Goal: Transaction & Acquisition: Purchase product/service

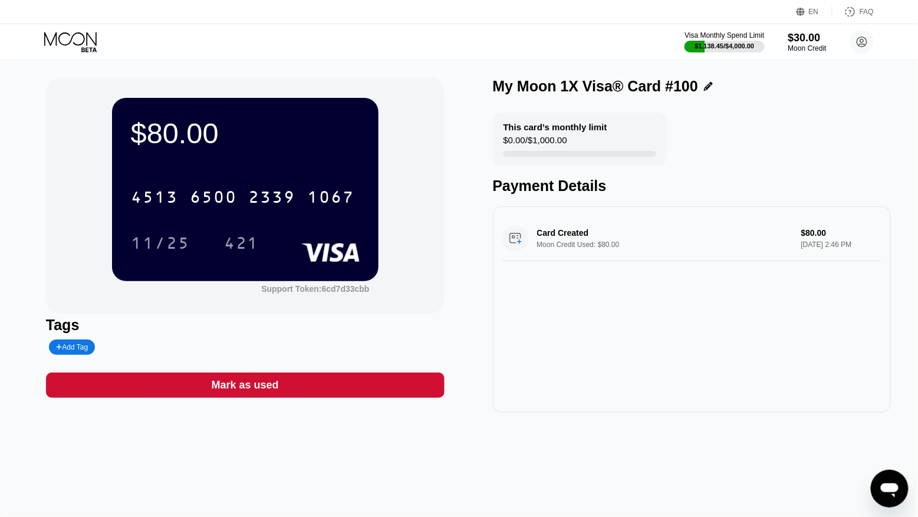
click at [809, 45] on div "Moon Credit" at bounding box center [807, 48] width 38 height 8
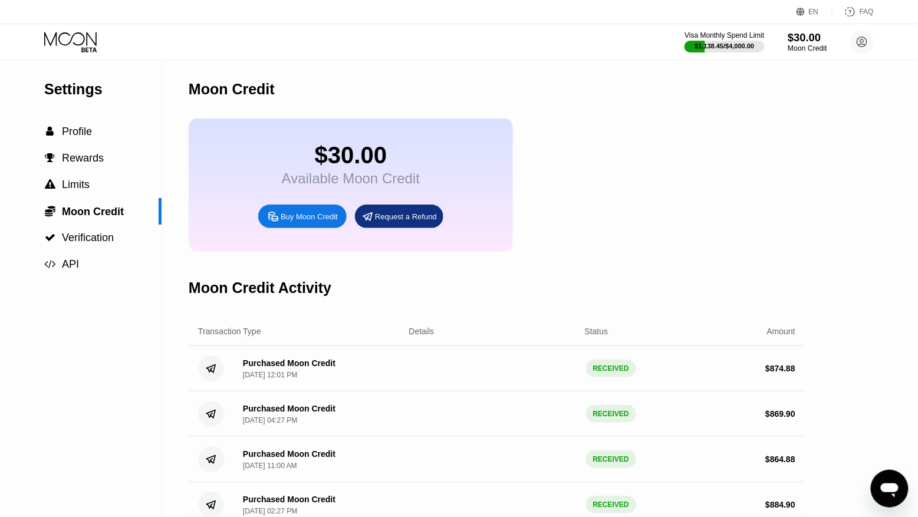
click at [808, 48] on div "Moon Credit" at bounding box center [808, 48] width 40 height 8
click at [813, 42] on div "$30.00" at bounding box center [808, 37] width 40 height 12
click at [866, 44] on circle at bounding box center [862, 42] width 24 height 24
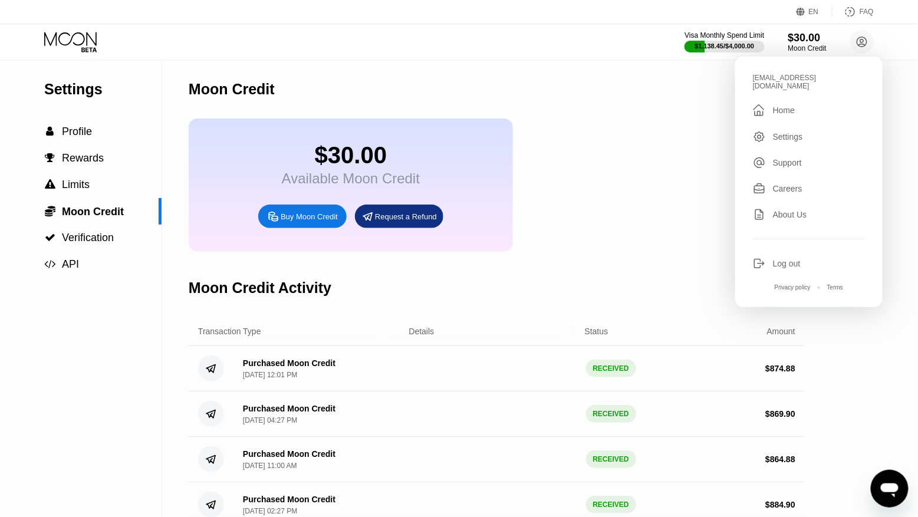
click at [779, 259] on div "Log out" at bounding box center [787, 263] width 28 height 9
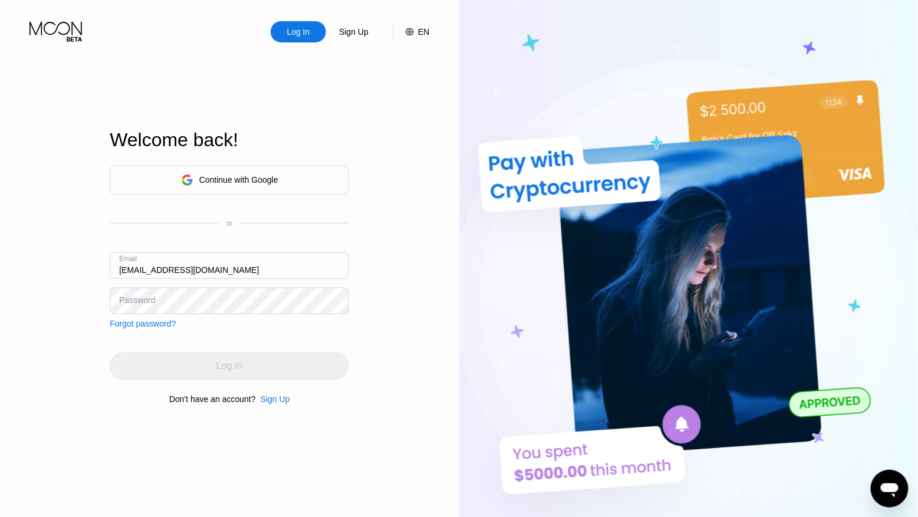
type input "[EMAIL_ADDRESS][DOMAIN_NAME]"
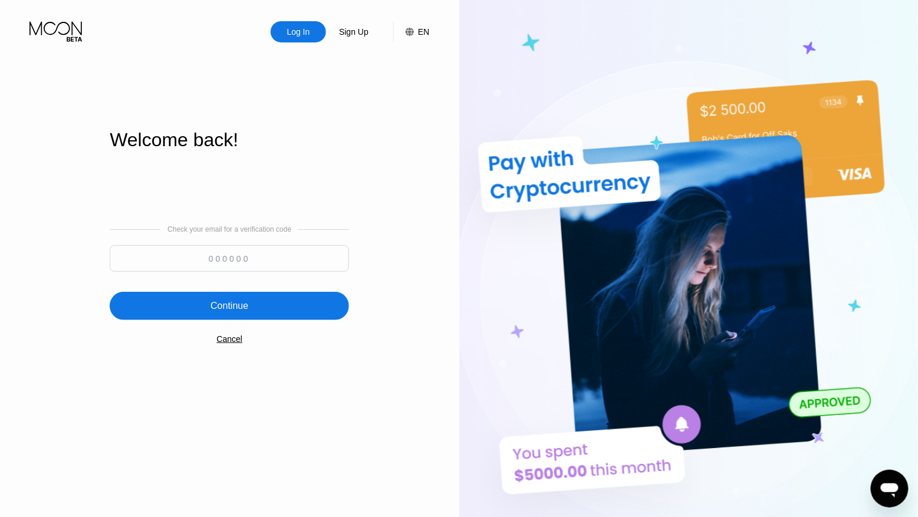
click at [233, 248] on input at bounding box center [229, 258] width 239 height 27
paste input "693672"
type input "693672"
click at [237, 295] on div "Continue" at bounding box center [229, 306] width 239 height 28
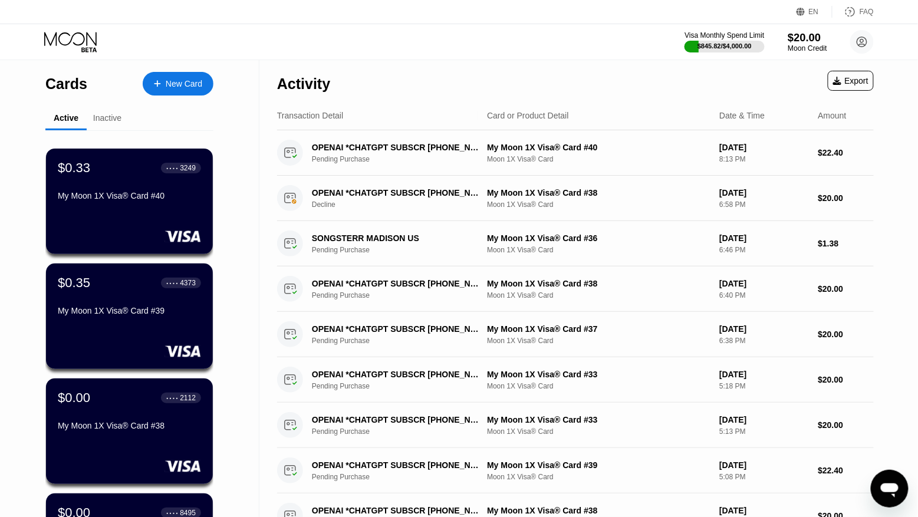
click at [812, 35] on div "$20.00" at bounding box center [808, 37] width 40 height 12
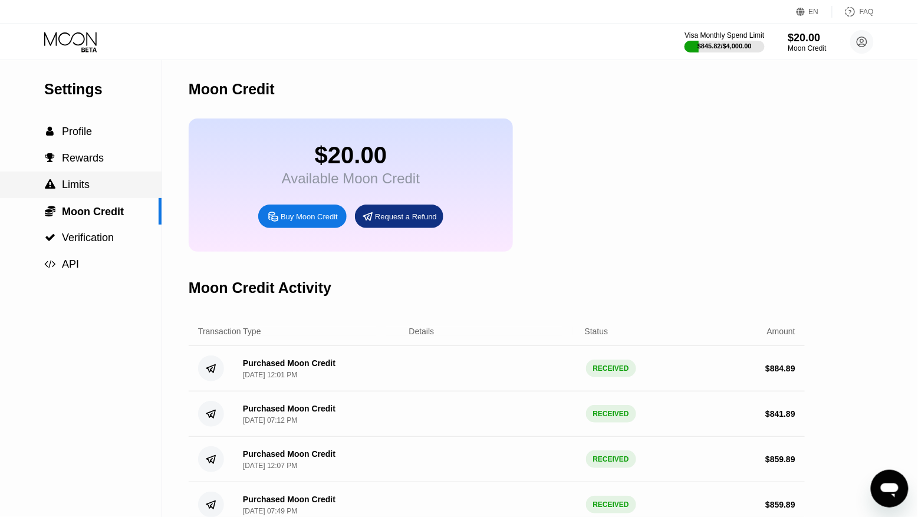
click at [82, 185] on span "Limits" at bounding box center [76, 185] width 28 height 12
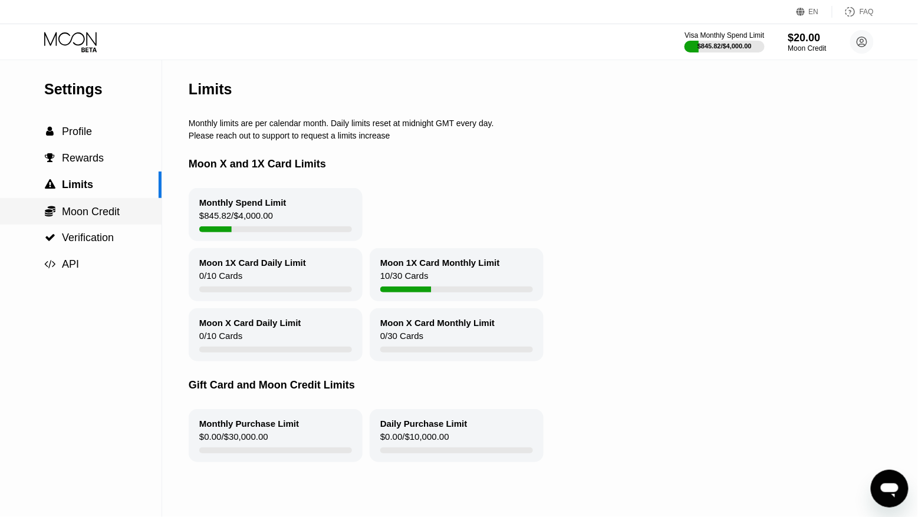
click at [101, 203] on div " Moon Credit" at bounding box center [81, 211] width 162 height 27
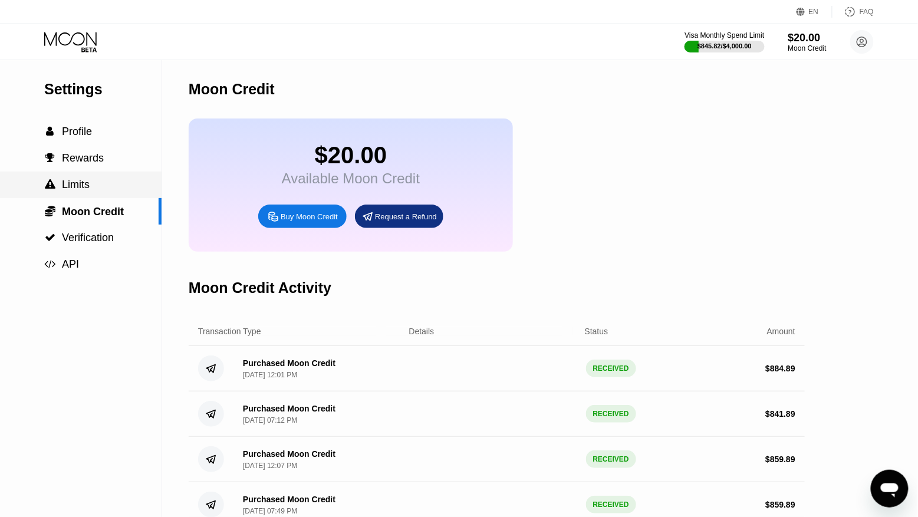
click at [104, 179] on div " Limits" at bounding box center [81, 185] width 162 height 12
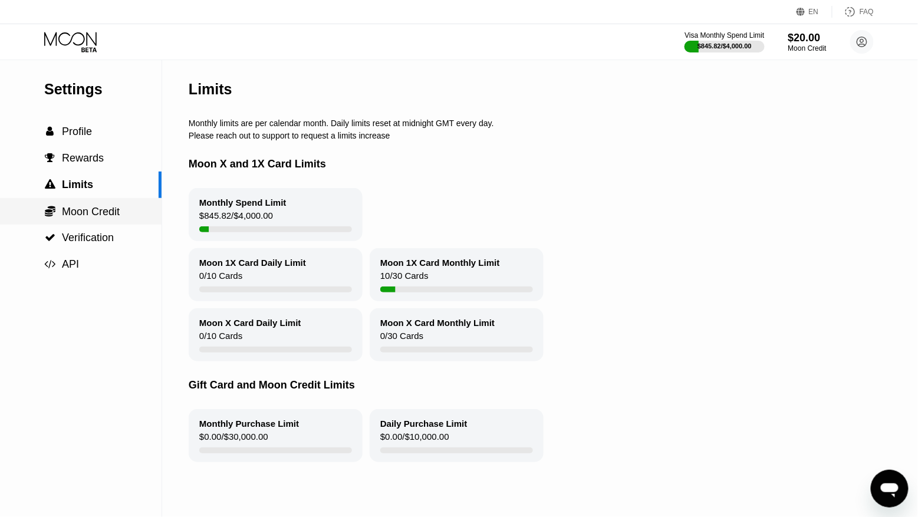
click at [105, 208] on span "Moon Credit" at bounding box center [91, 212] width 58 height 12
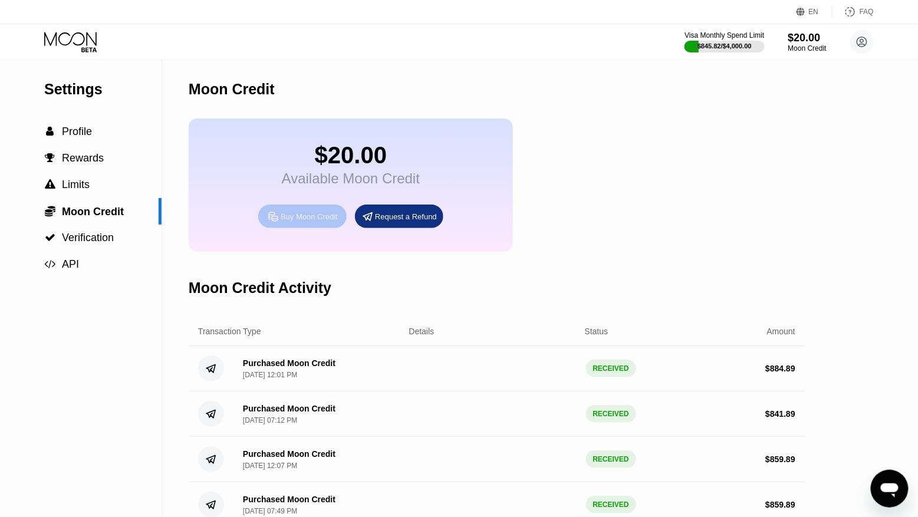
click at [320, 217] on div "Buy Moon Credit" at bounding box center [309, 217] width 57 height 10
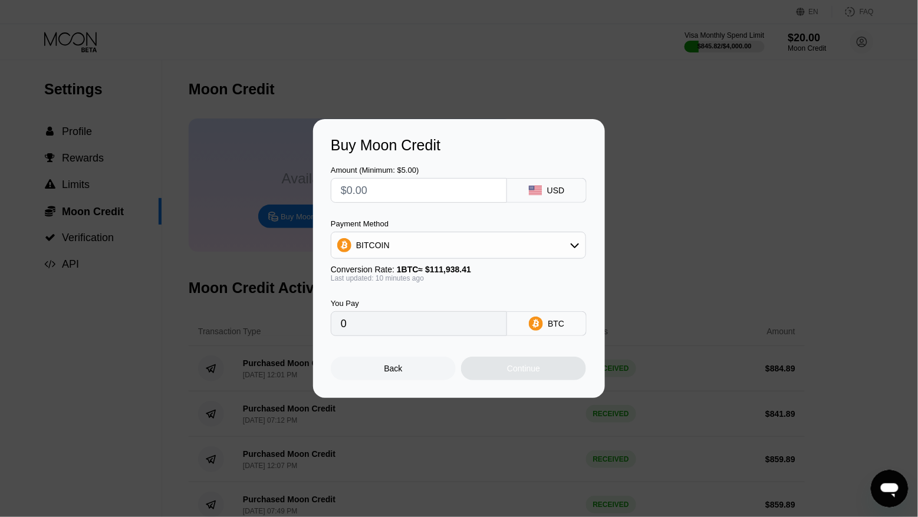
click at [367, 193] on input "text" at bounding box center [419, 191] width 156 height 24
type input "$8"
type input "0.00007148"
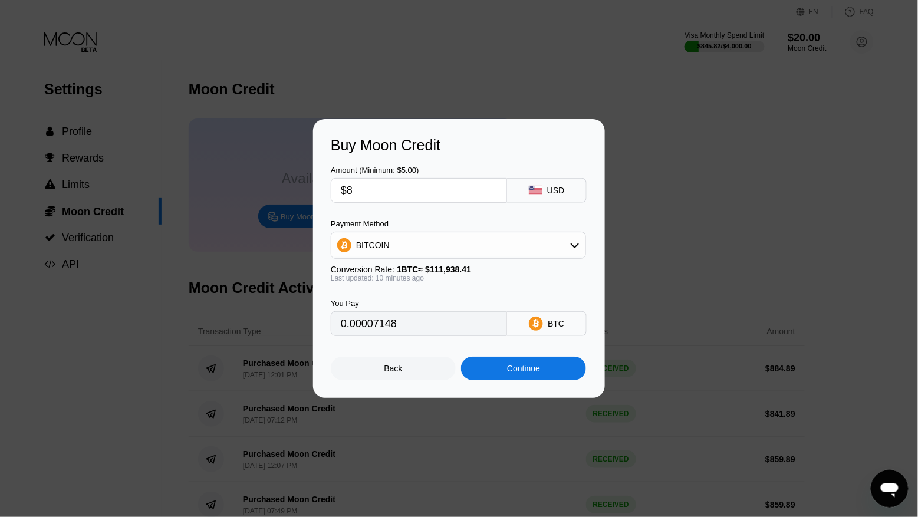
type input "$84"
type input "0.00075051"
type input "$844"
type input "0.00754080"
type input "$844.8"
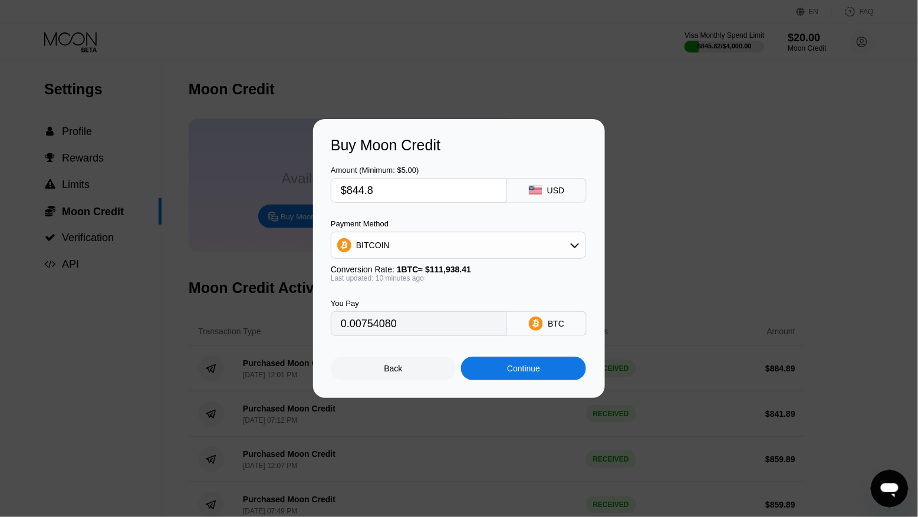
type input "0.00754795"
type input "$844.89"
type input "0.00754875"
type input "$844.89"
click at [408, 245] on div "BITCOIN" at bounding box center [458, 246] width 254 height 24
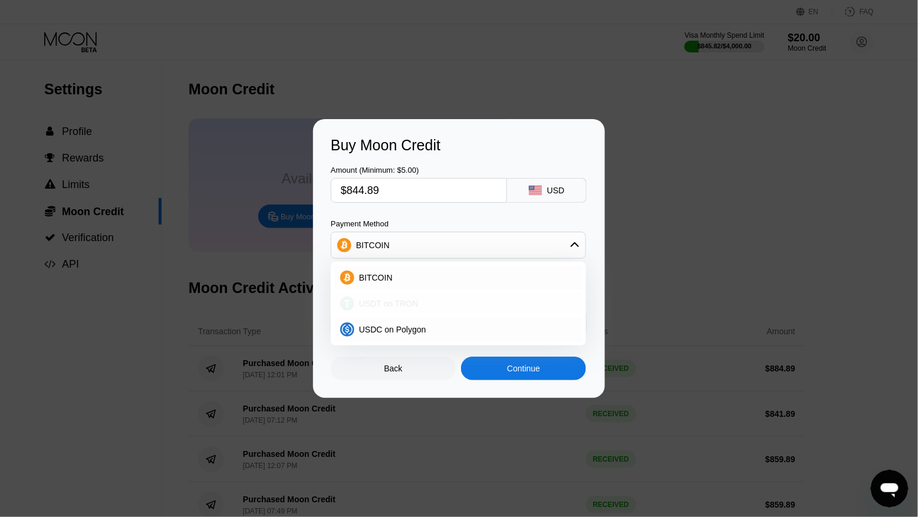
click at [402, 308] on span "USDT on TRON" at bounding box center [389, 303] width 60 height 9
type input "853.42"
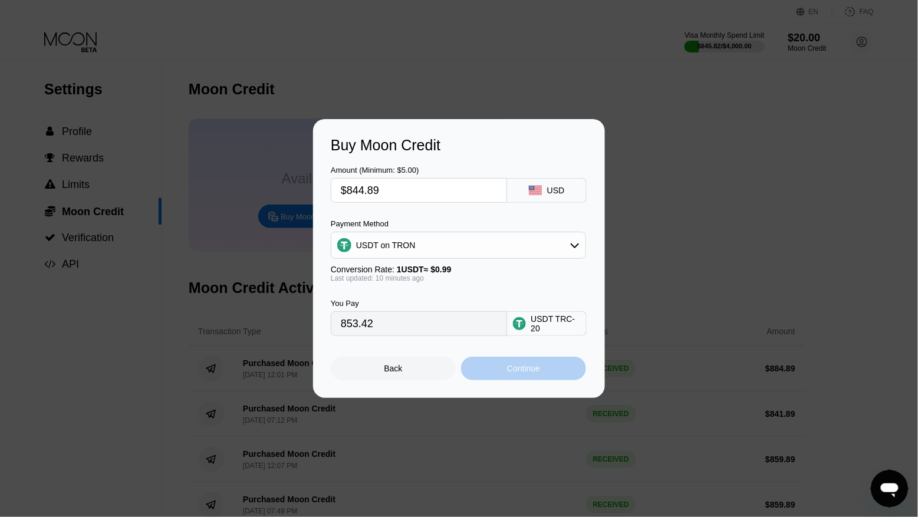
click at [514, 370] on div "Continue" at bounding box center [523, 368] width 33 height 9
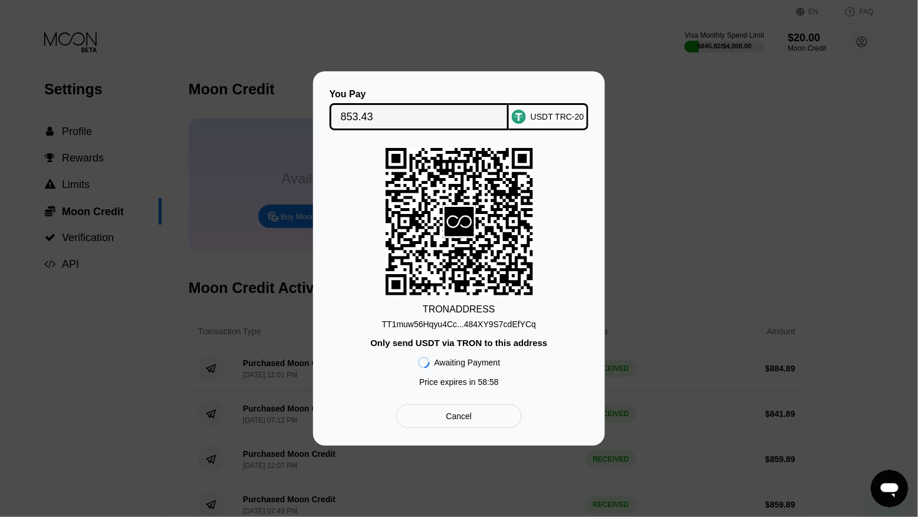
click at [362, 111] on input "853.43" at bounding box center [419, 117] width 157 height 24
click at [410, 324] on div "TT1muw56Hqyu4Cc...484XY9S7cdEfYCq" at bounding box center [459, 324] width 154 height 9
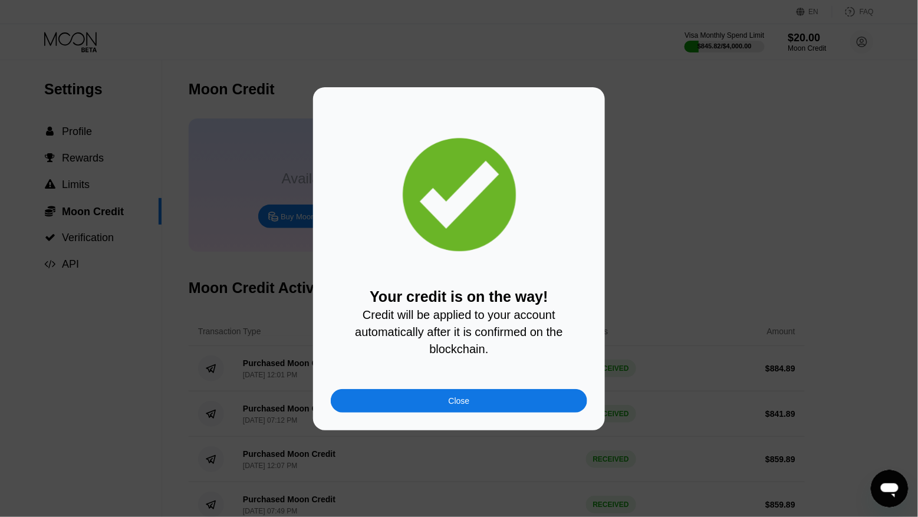
click at [255, 158] on div "Your credit is on the way! Credit will be applied to your account automatically…" at bounding box center [459, 258] width 918 height 343
click at [488, 402] on div "Close" at bounding box center [459, 401] width 257 height 24
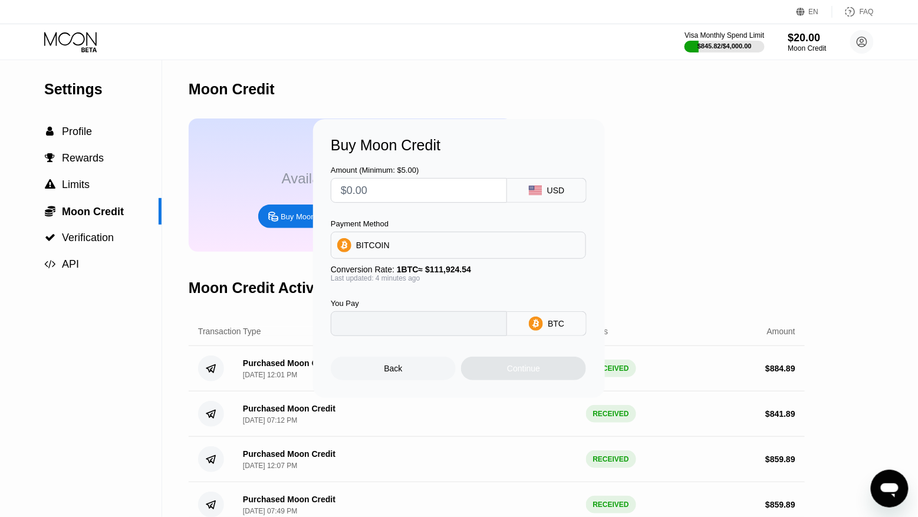
type input "0"
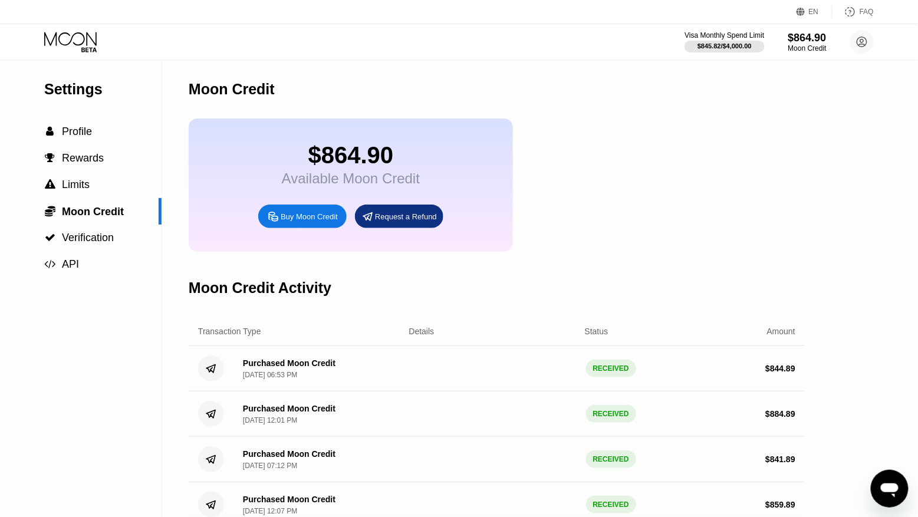
click at [83, 44] on icon at bounding box center [71, 42] width 55 height 21
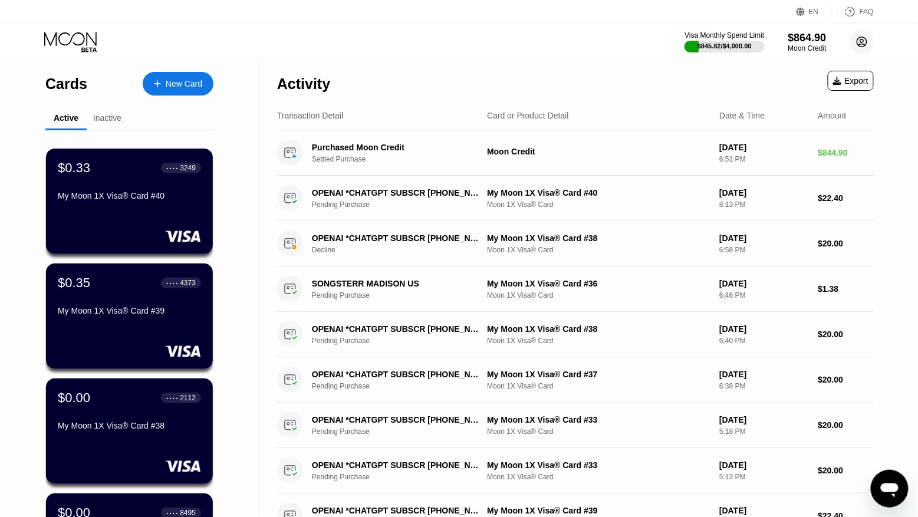
click at [854, 40] on circle at bounding box center [862, 42] width 24 height 24
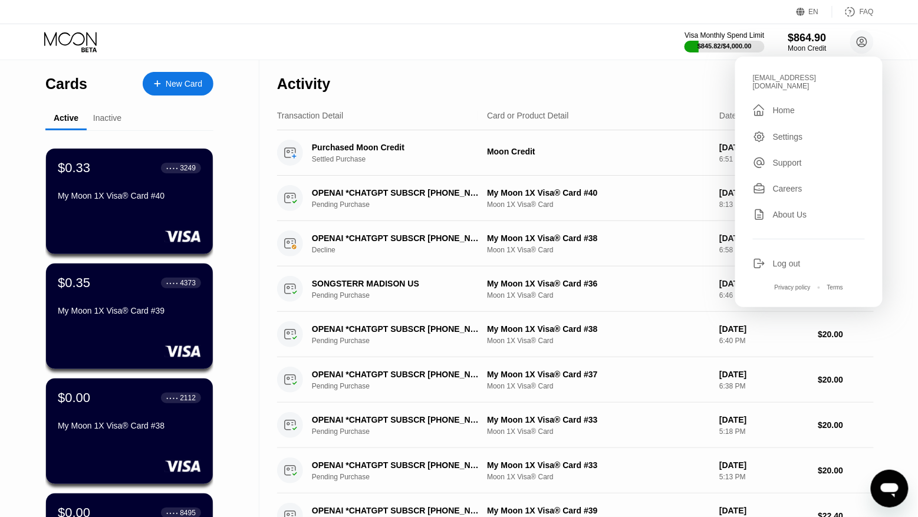
click at [417, 41] on div "Visa Monthly Spend Limit $845.82 / $4,000.00 $864.90 Moon Credit kot-17.06@inbo…" at bounding box center [459, 41] width 918 height 35
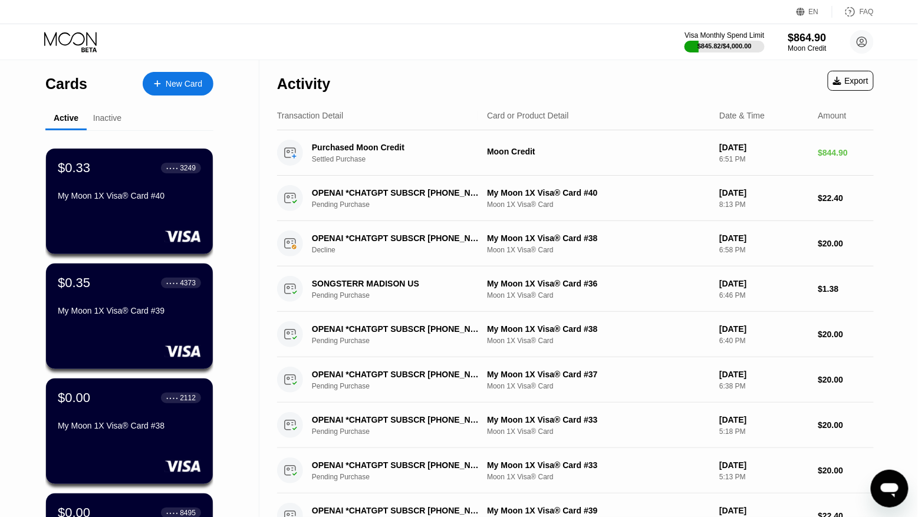
click at [187, 76] on div "New Card" at bounding box center [178, 84] width 71 height 24
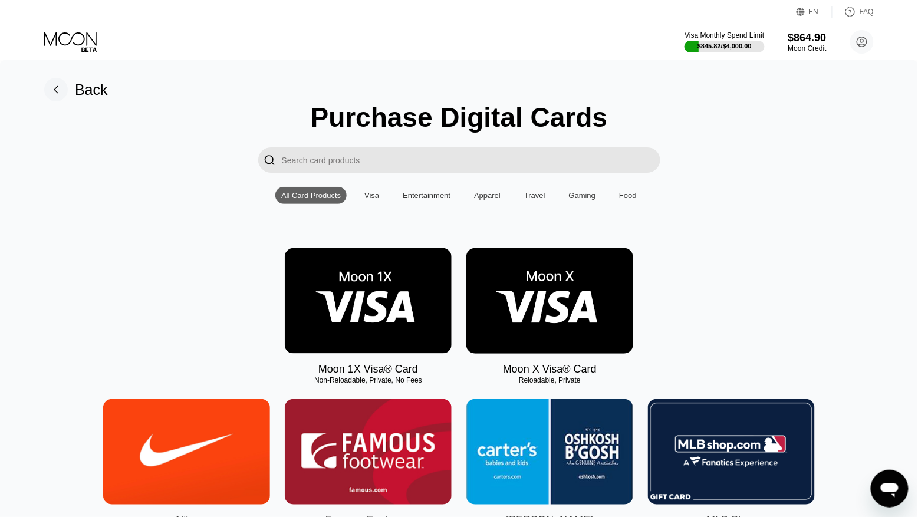
click at [371, 261] on img at bounding box center [368, 301] width 167 height 106
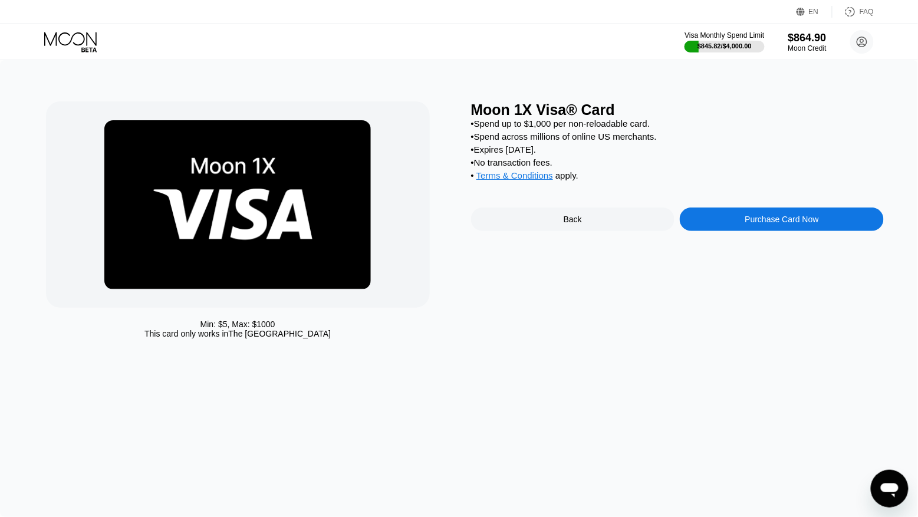
click at [724, 226] on div "Purchase Card Now" at bounding box center [782, 220] width 204 height 24
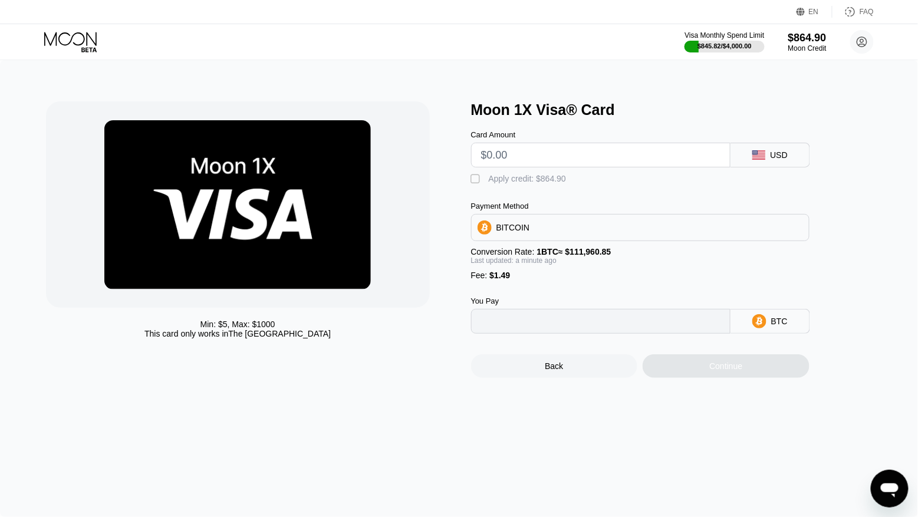
type input "0"
click at [525, 154] on input "text" at bounding box center [600, 155] width 239 height 24
type input "$8"
type input "0.00008477"
type input "$80"
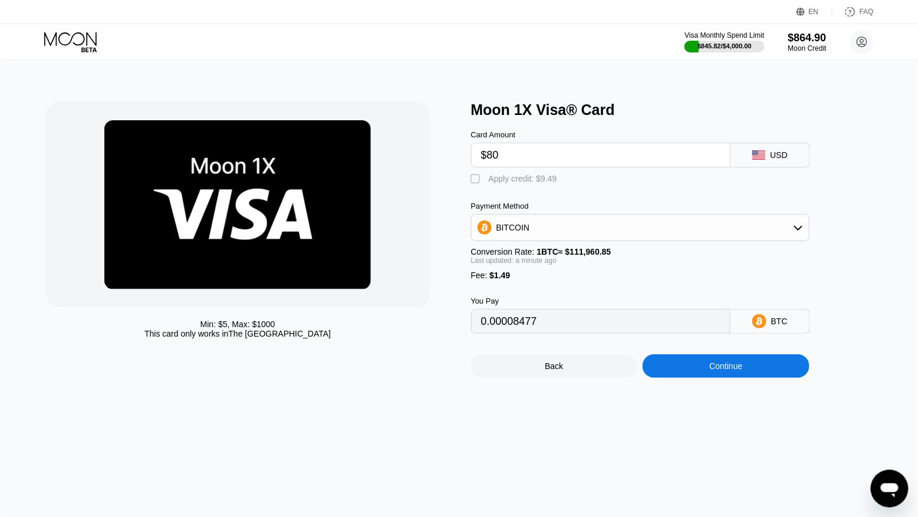
type input "0.00072785"
type input "$80"
click at [517, 181] on div "Apply credit: $81.49" at bounding box center [525, 178] width 73 height 9
type input "0"
click at [678, 364] on div "Continue" at bounding box center [726, 366] width 167 height 24
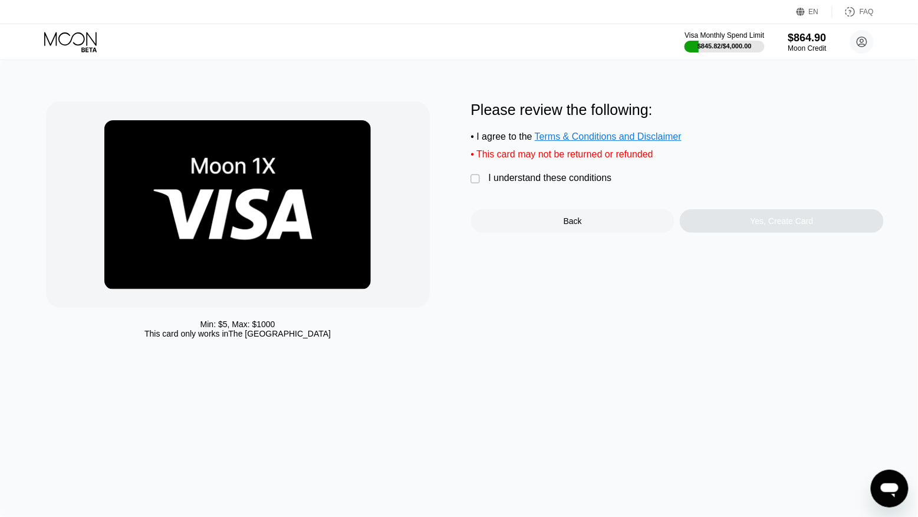
click at [499, 176] on div "I understand these conditions" at bounding box center [550, 178] width 123 height 11
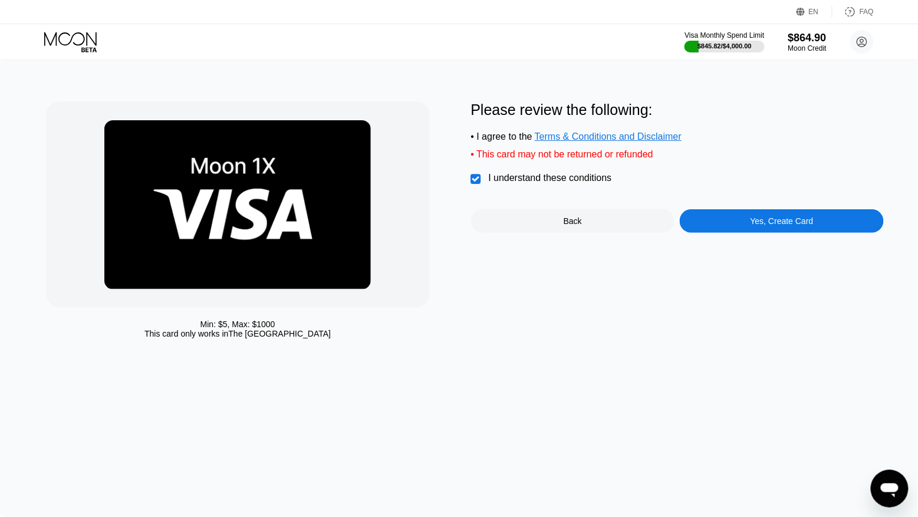
click at [701, 232] on div "Yes, Create Card" at bounding box center [782, 221] width 204 height 24
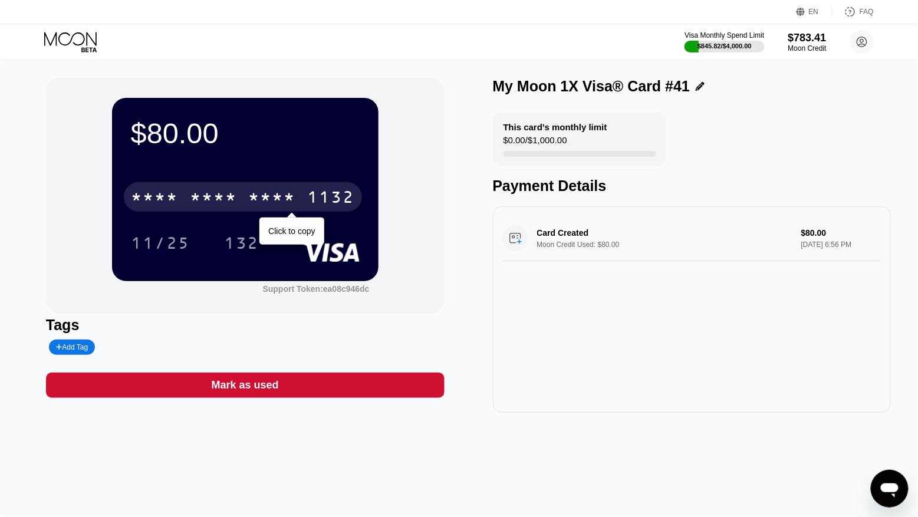
click at [311, 202] on div "1132" at bounding box center [331, 198] width 47 height 19
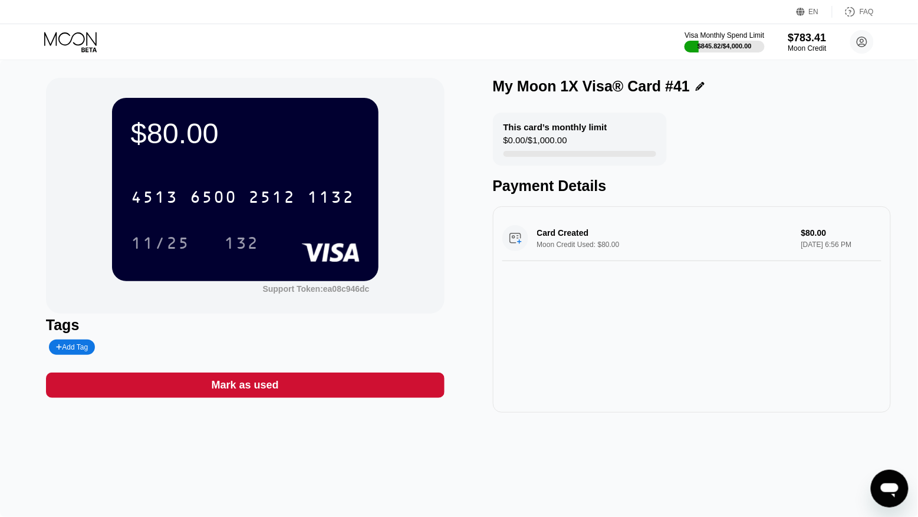
click at [73, 42] on icon at bounding box center [70, 39] width 52 height 14
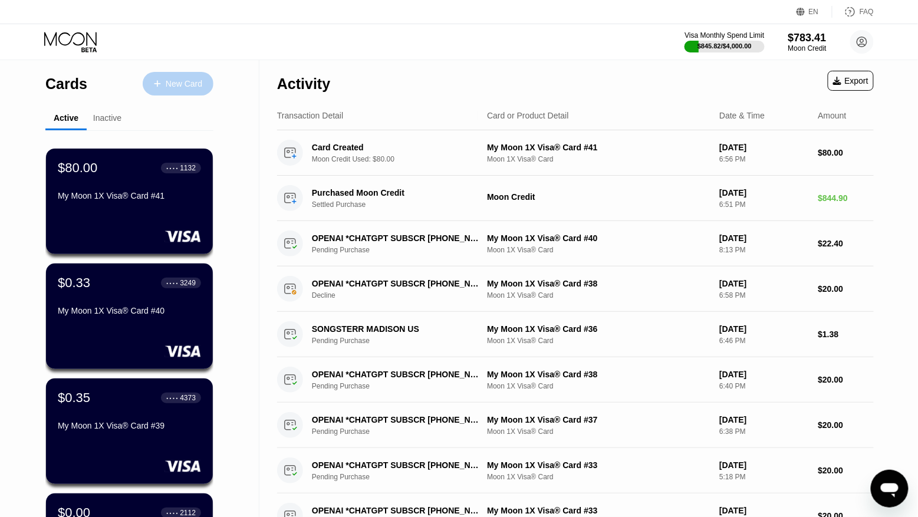
click at [179, 84] on div "New Card" at bounding box center [184, 84] width 37 height 10
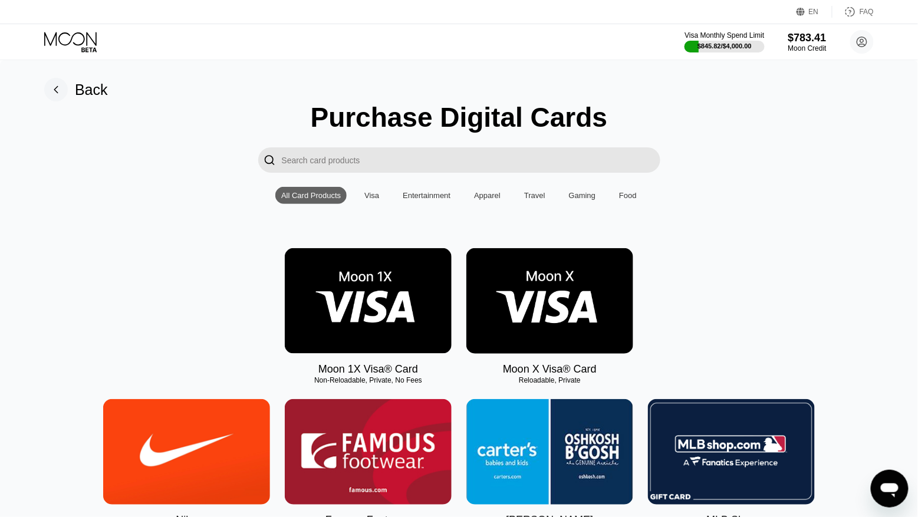
click at [332, 284] on img at bounding box center [368, 301] width 167 height 106
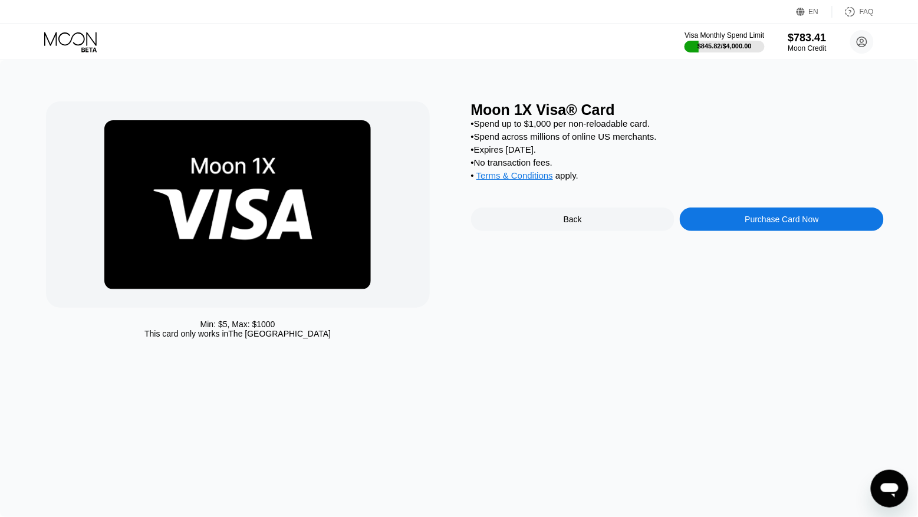
click at [710, 222] on div "Purchase Card Now" at bounding box center [782, 220] width 204 height 24
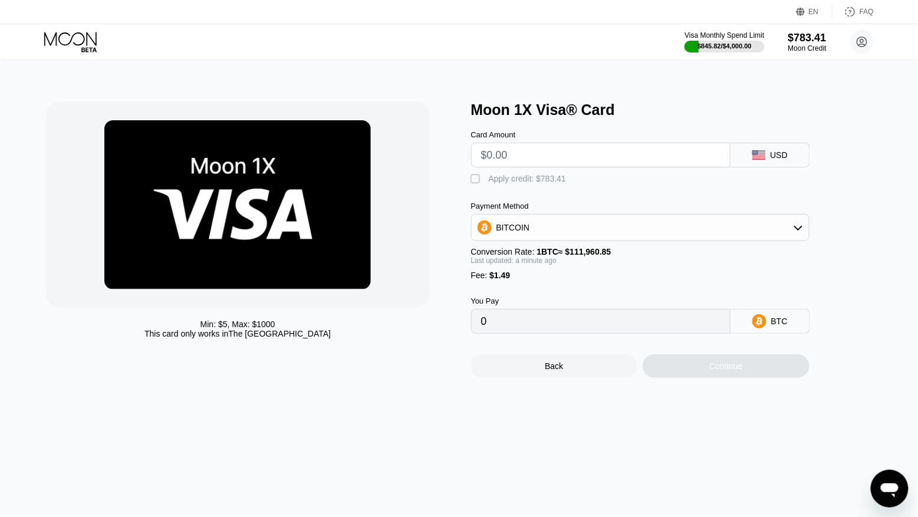
click at [532, 160] on input "text" at bounding box center [600, 155] width 239 height 24
type input "$8"
type input "0.00008477"
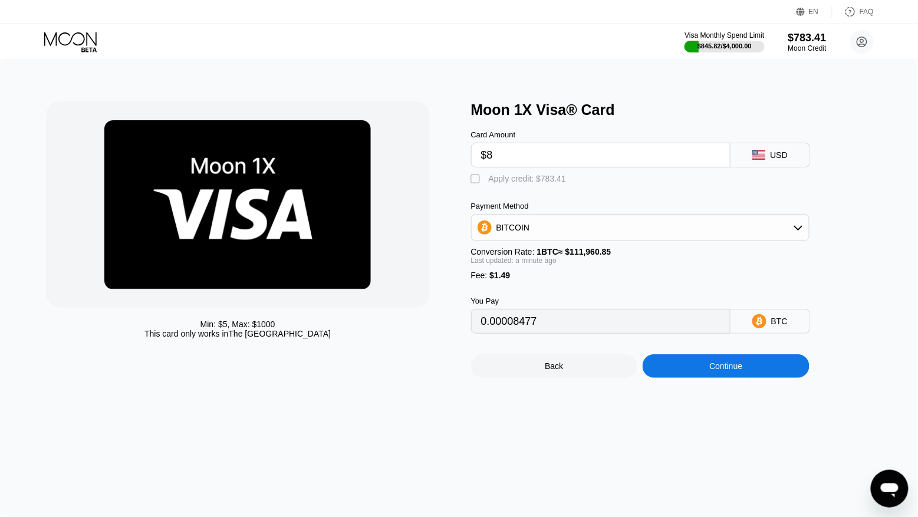
type input "$80"
type input "0.00072785"
type input "$80"
click at [521, 177] on div "Apply credit: $81.49" at bounding box center [525, 178] width 73 height 9
type input "0"
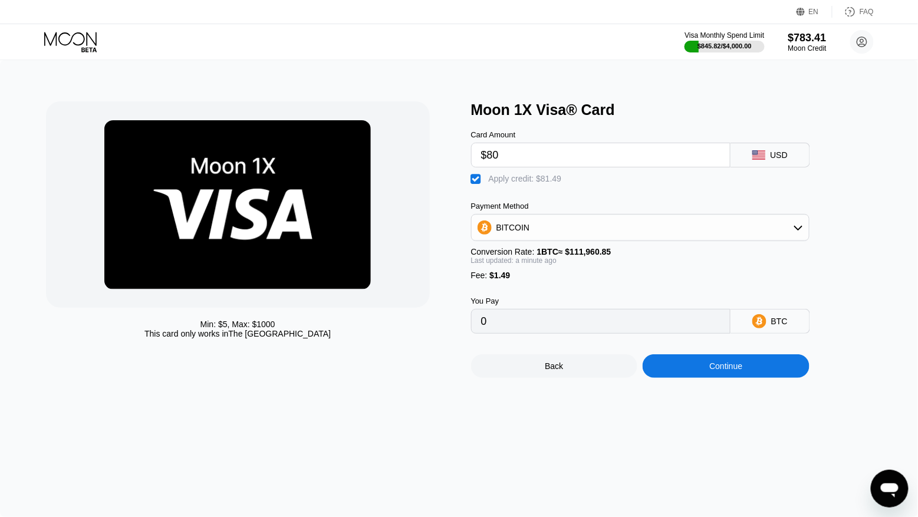
click at [670, 362] on div "Continue" at bounding box center [726, 366] width 167 height 24
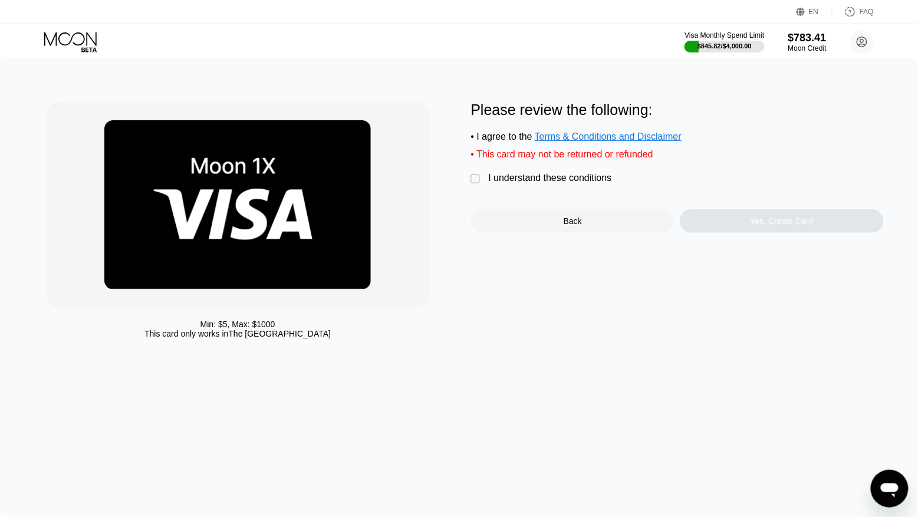
click at [509, 179] on div "I understand these conditions" at bounding box center [550, 178] width 123 height 11
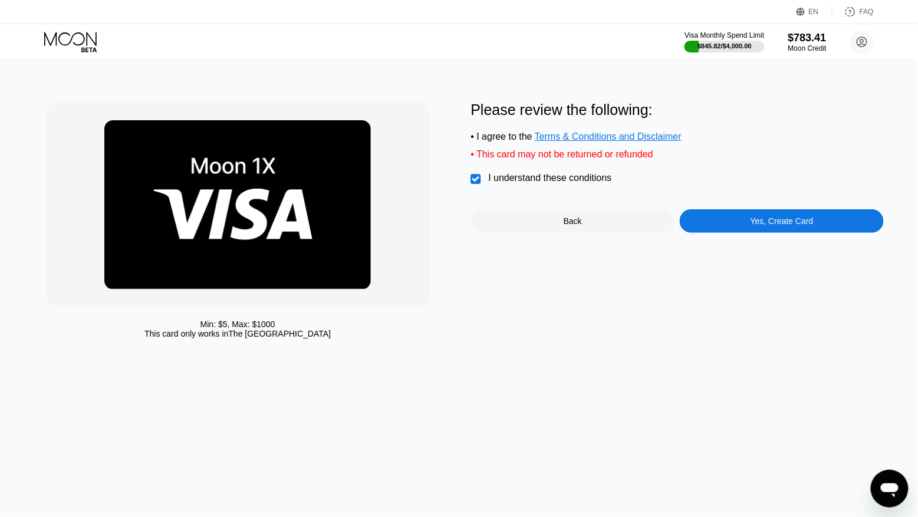
click at [724, 229] on div "Yes, Create Card" at bounding box center [782, 221] width 204 height 24
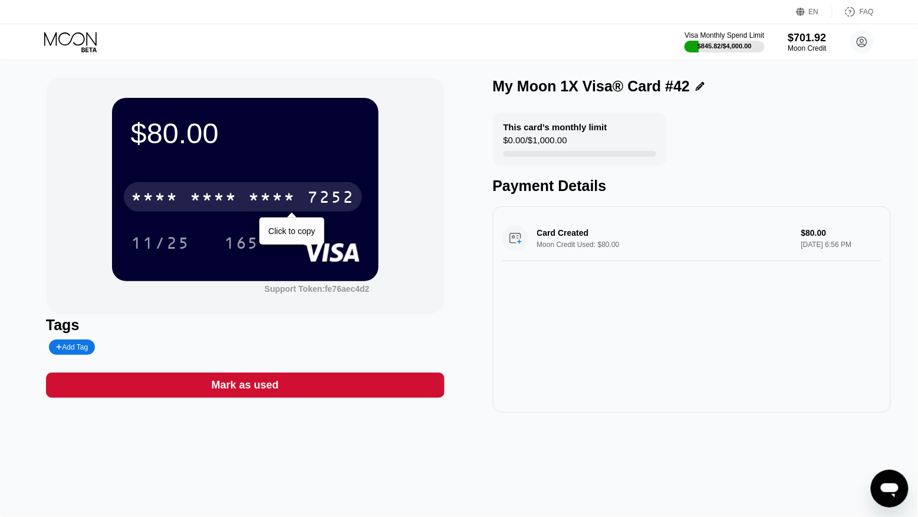
click at [258, 200] on div "* * * *" at bounding box center [272, 198] width 47 height 19
click at [77, 35] on icon at bounding box center [71, 42] width 55 height 21
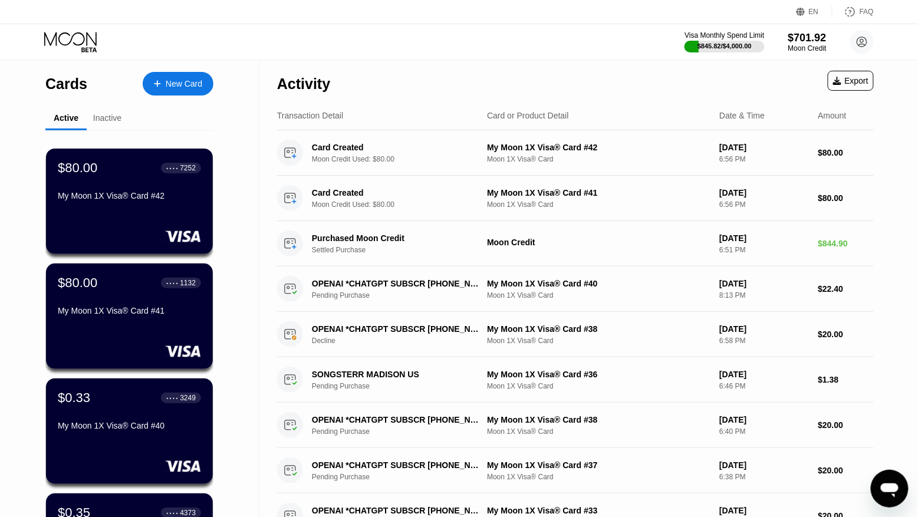
click at [166, 86] on div "New Card" at bounding box center [184, 84] width 37 height 10
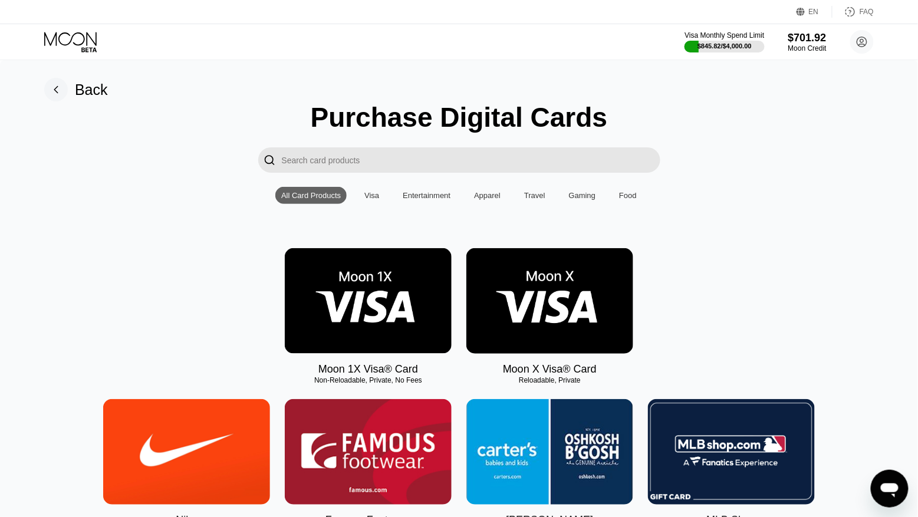
click at [323, 324] on img at bounding box center [368, 301] width 167 height 106
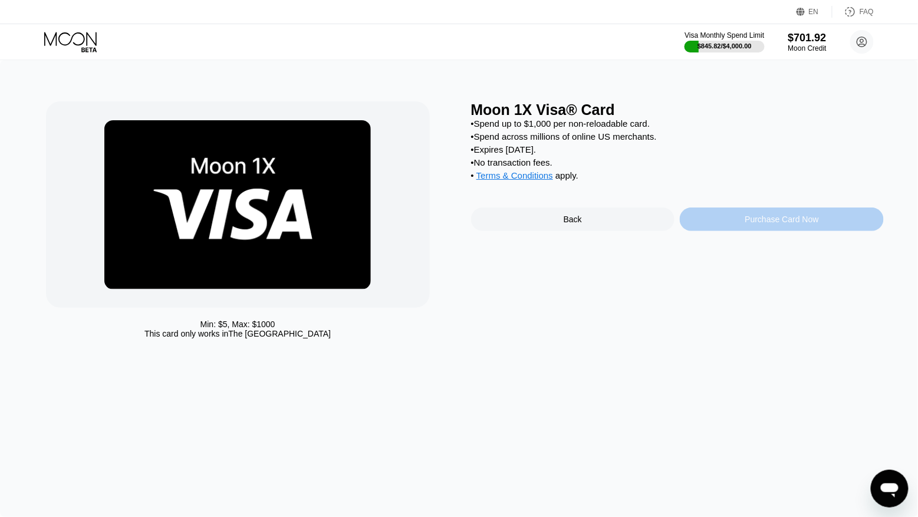
click at [698, 222] on div "Purchase Card Now" at bounding box center [782, 220] width 204 height 24
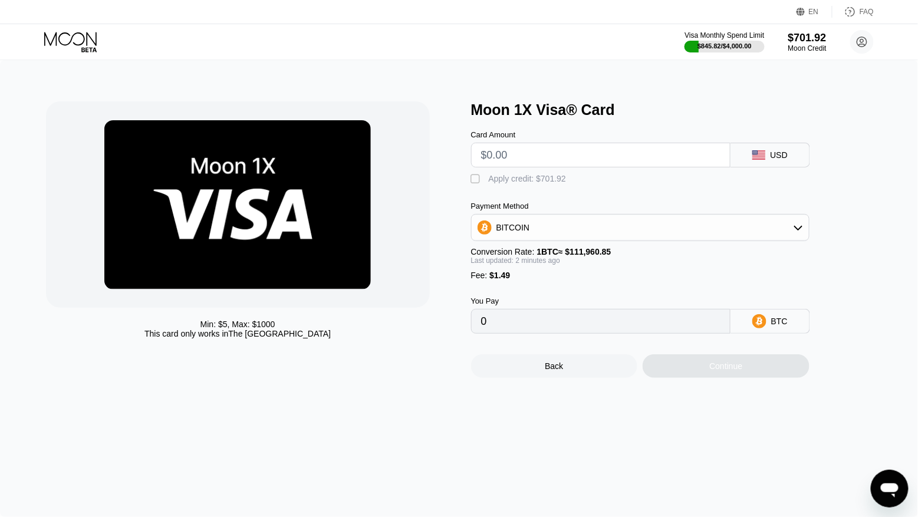
click at [519, 160] on input "text" at bounding box center [600, 155] width 239 height 24
type input "$8"
type input "0.00008477"
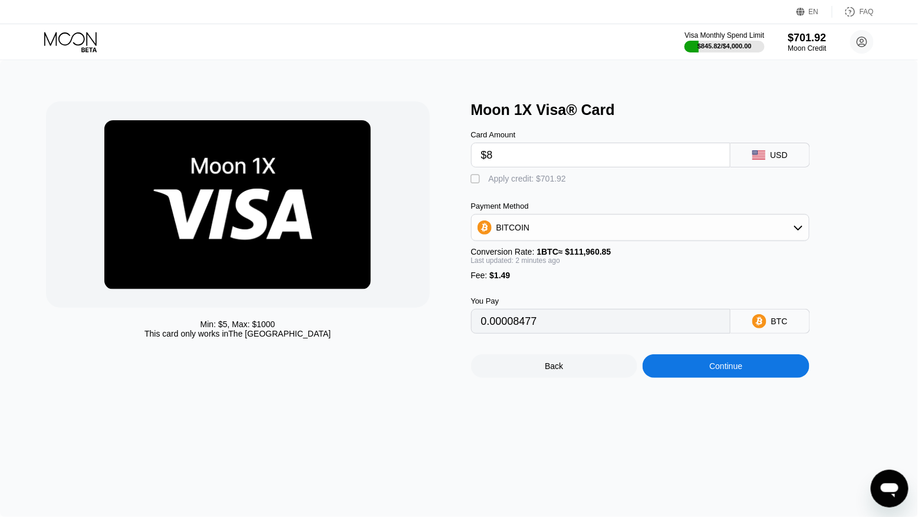
type input "$80"
type input "0.00072785"
type input "$80"
click at [520, 177] on div "Apply credit: $81.49" at bounding box center [525, 178] width 73 height 9
type input "0"
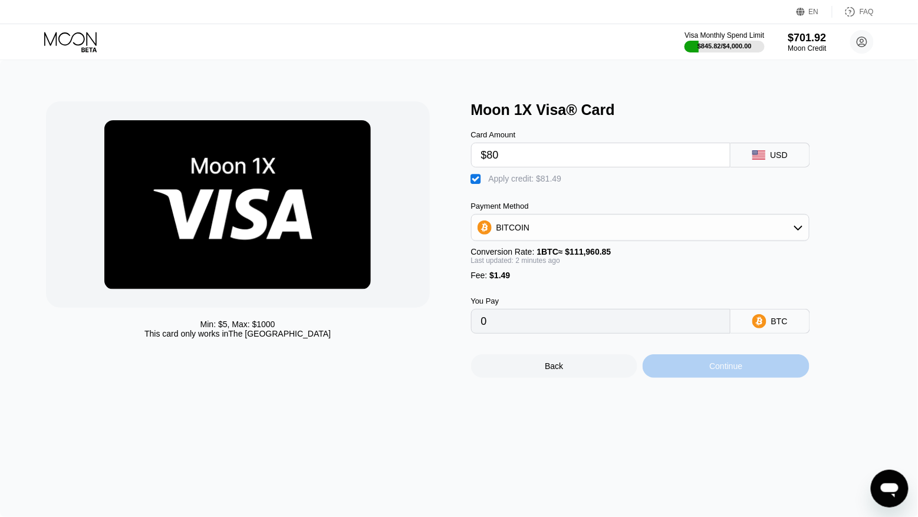
click at [683, 376] on div "Continue" at bounding box center [726, 366] width 167 height 24
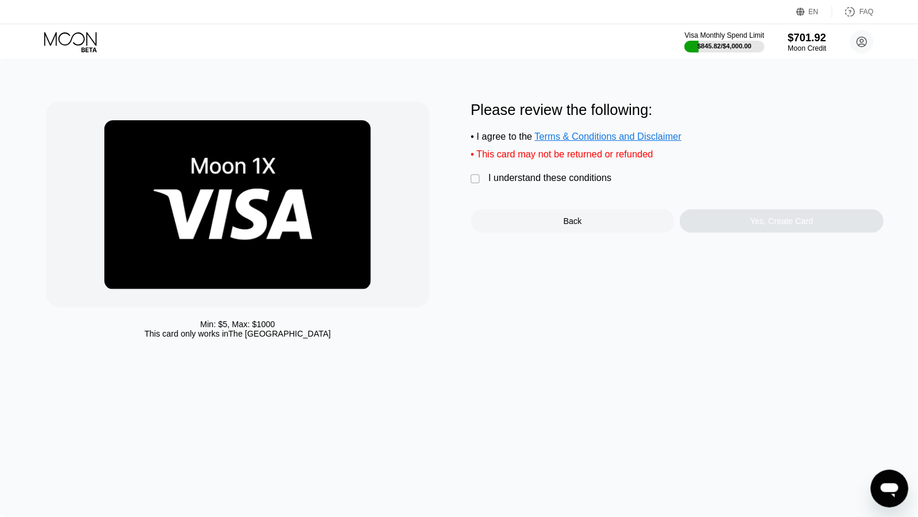
click at [529, 175] on div "I understand these conditions" at bounding box center [550, 178] width 123 height 11
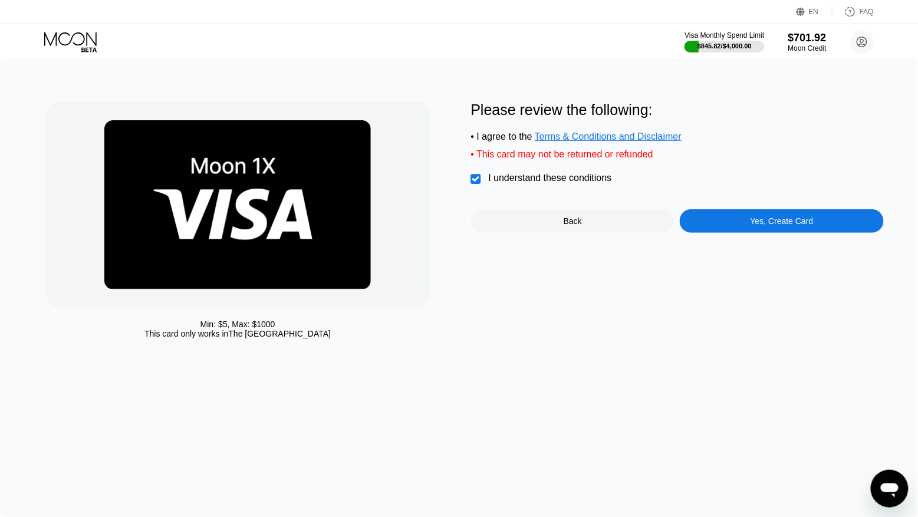
click at [813, 229] on div "Yes, Create Card" at bounding box center [782, 221] width 204 height 24
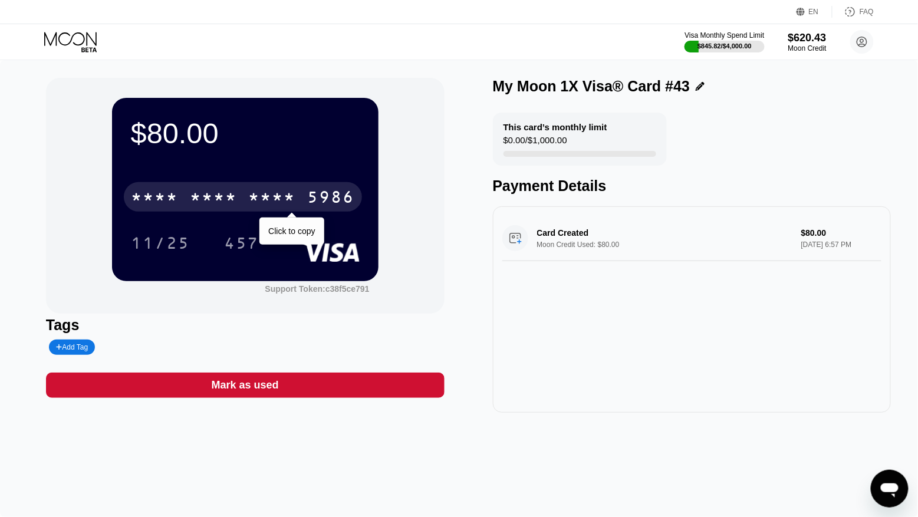
click at [319, 205] on div "5986" at bounding box center [331, 198] width 47 height 19
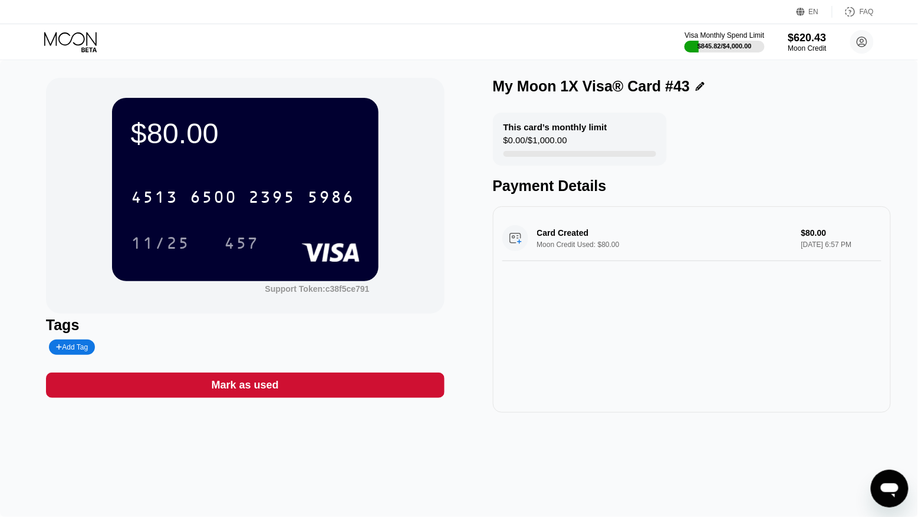
click at [70, 32] on icon at bounding box center [71, 42] width 55 height 21
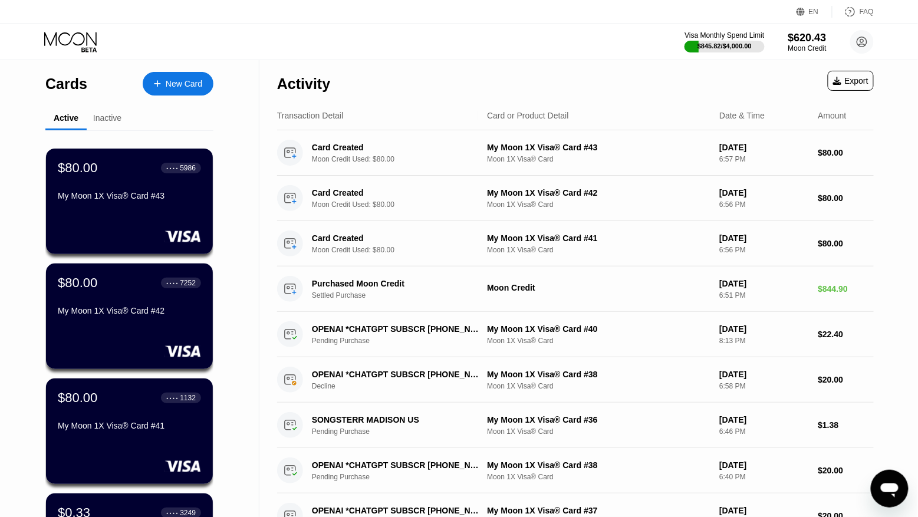
click at [193, 89] on div "New Card" at bounding box center [178, 84] width 71 height 24
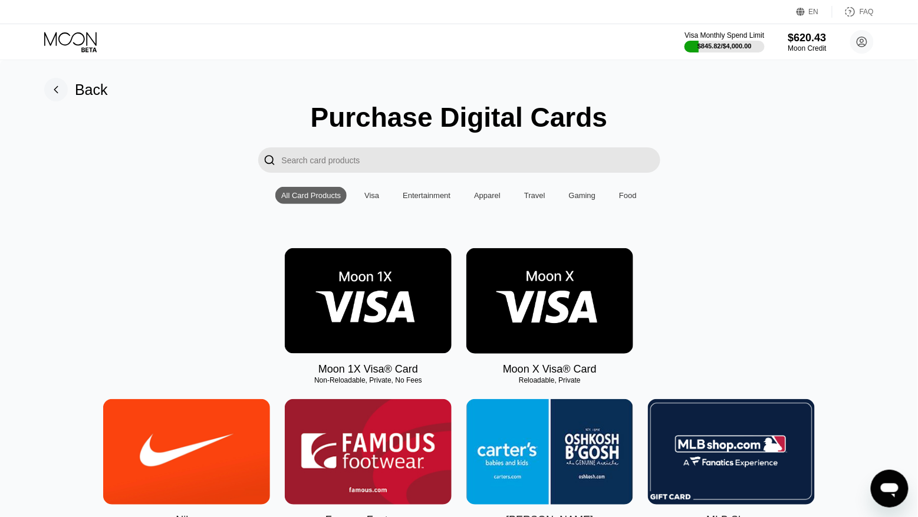
click at [392, 337] on img at bounding box center [368, 301] width 167 height 106
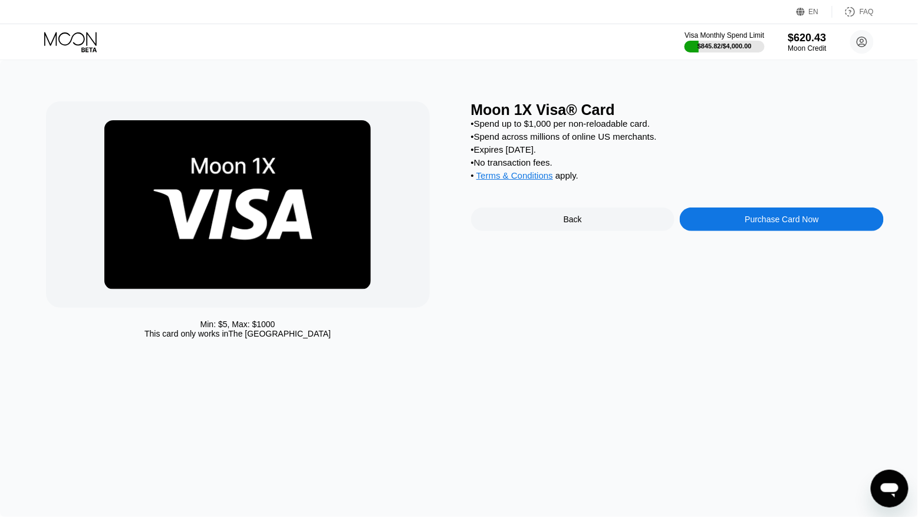
click at [718, 215] on div "Purchase Card Now" at bounding box center [782, 220] width 204 height 24
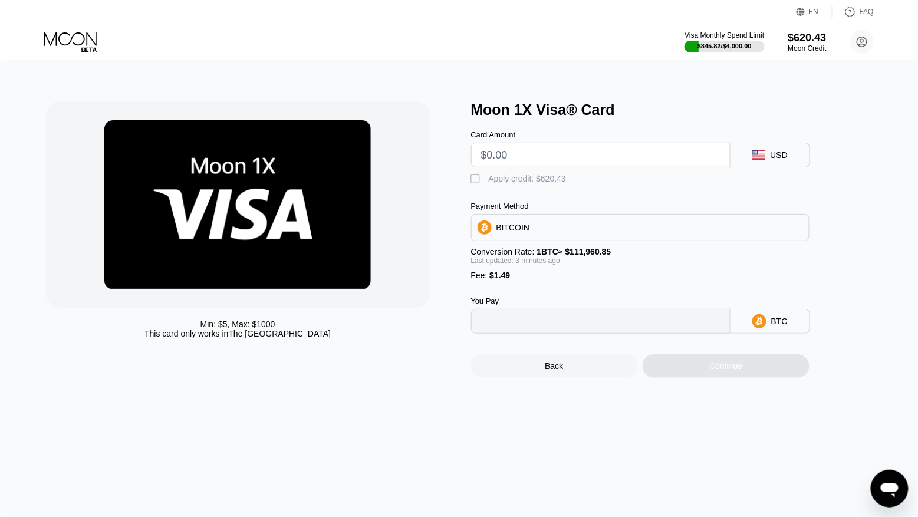
type input "0"
click at [521, 159] on input "text" at bounding box center [600, 155] width 239 height 24
type input "$8"
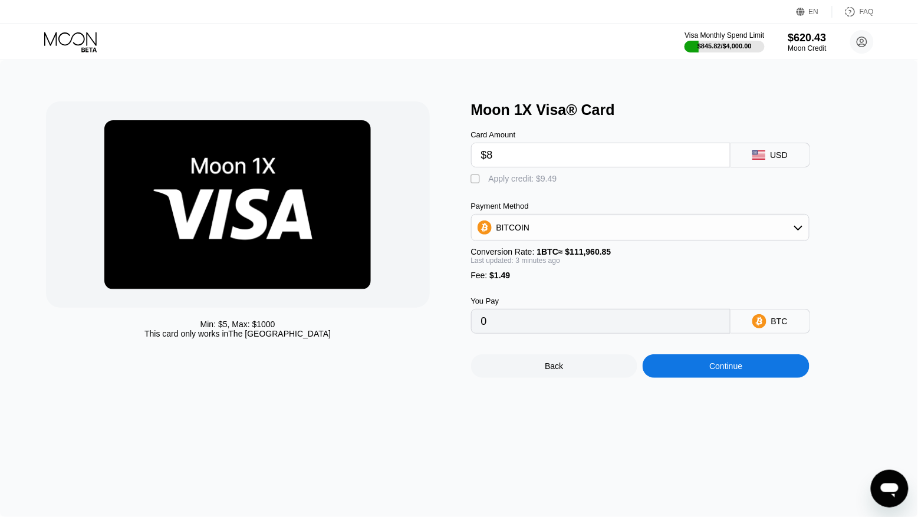
type input "0.00008477"
type input "$80"
type input "0.00072785"
type input "$80"
click at [514, 182] on div "Apply credit: $81.49" at bounding box center [525, 178] width 73 height 9
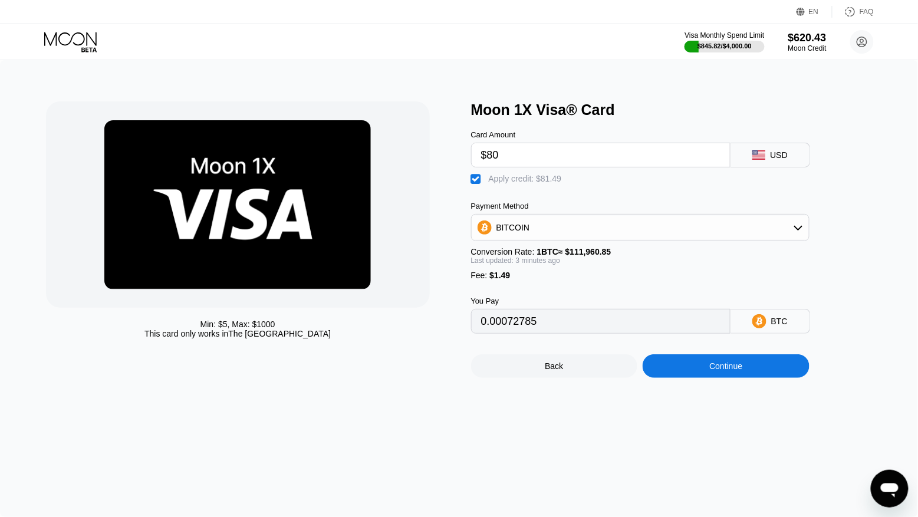
type input "0"
click at [705, 370] on div "Continue" at bounding box center [726, 366] width 167 height 24
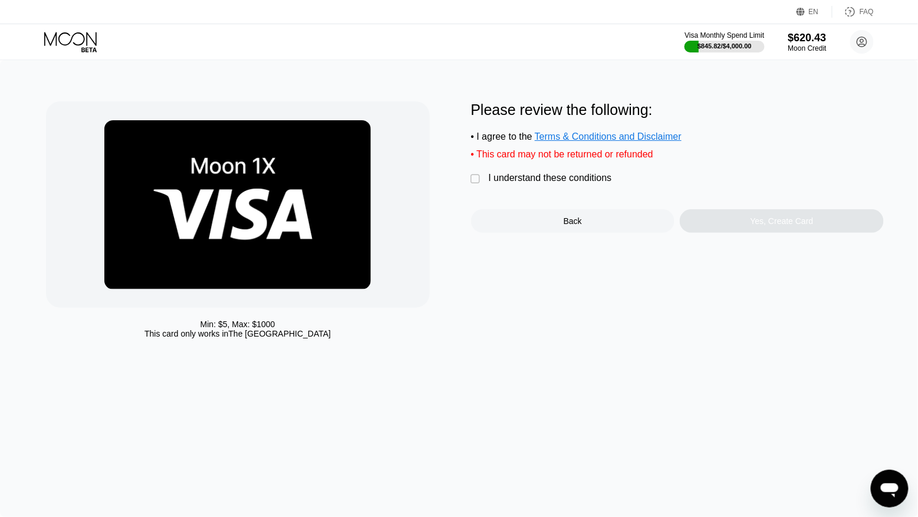
click at [502, 180] on div "I understand these conditions" at bounding box center [550, 178] width 123 height 11
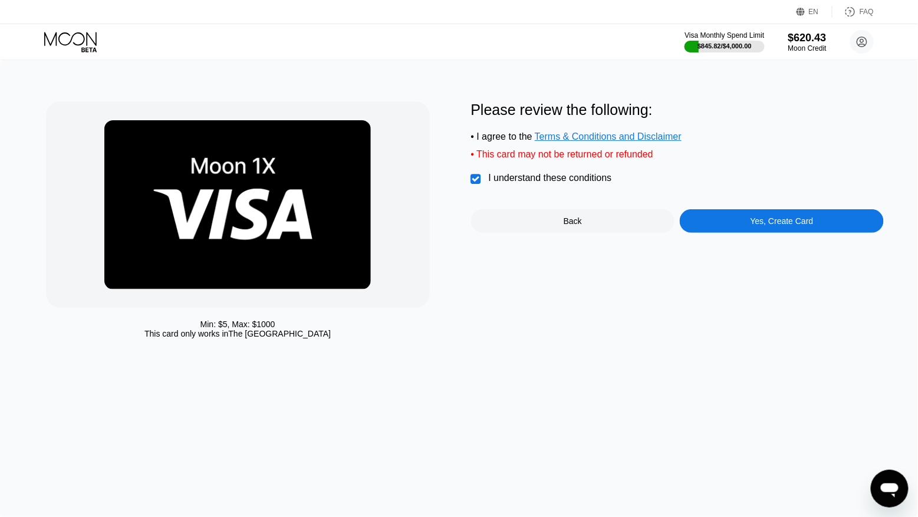
click at [715, 230] on div "Yes, Create Card" at bounding box center [782, 221] width 204 height 24
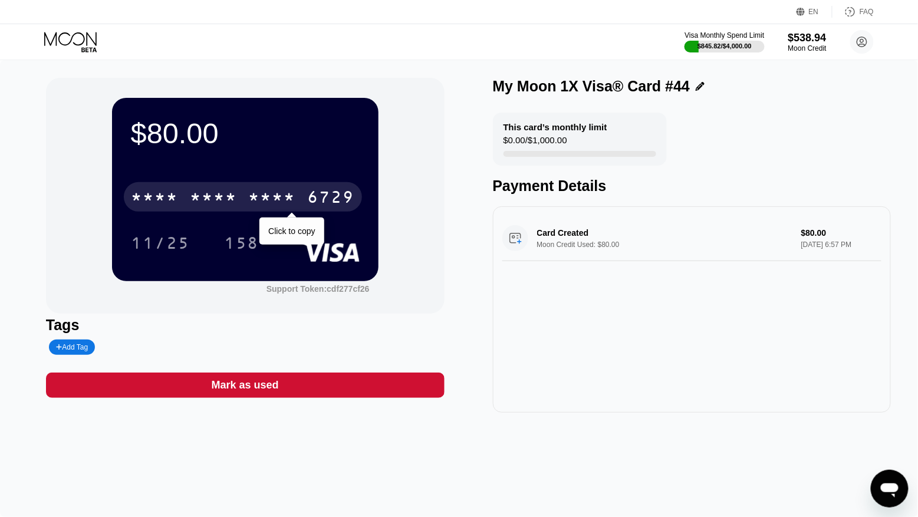
click at [325, 198] on div "6729" at bounding box center [331, 198] width 47 height 19
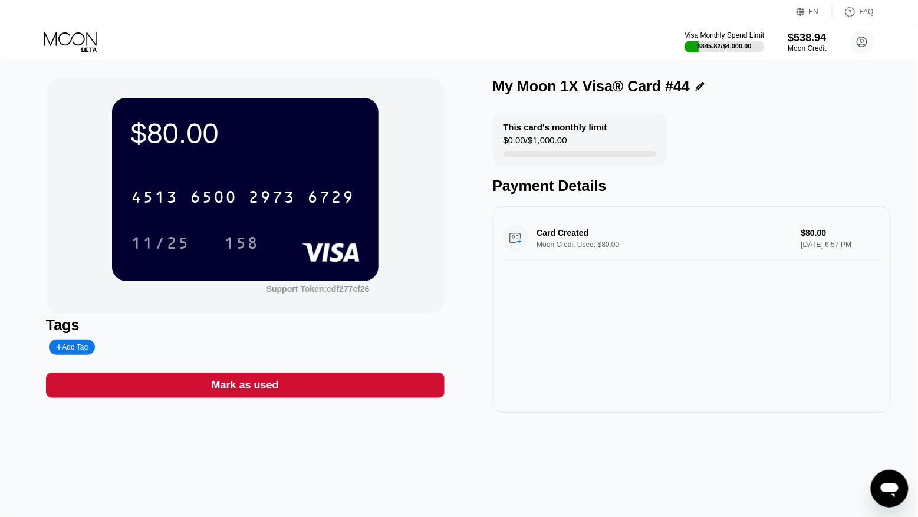
click at [73, 49] on icon at bounding box center [71, 42] width 55 height 21
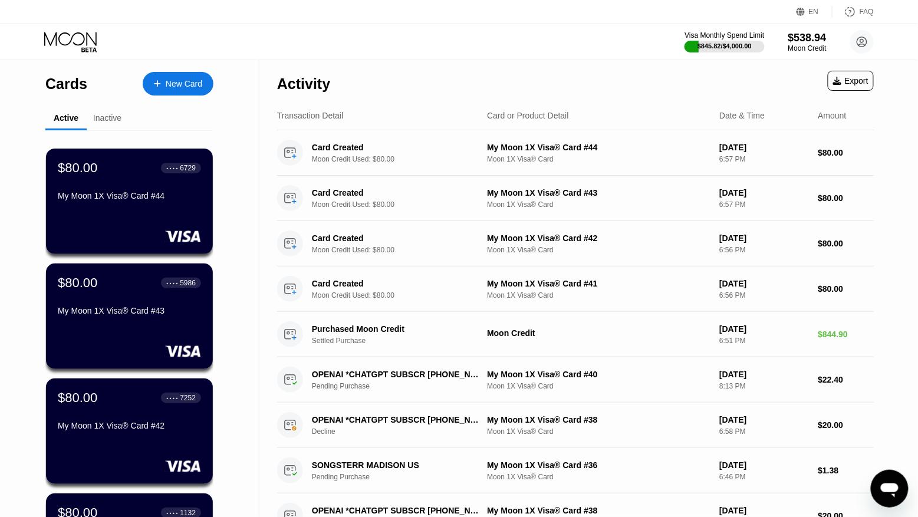
click at [170, 81] on div "New Card" at bounding box center [184, 84] width 37 height 10
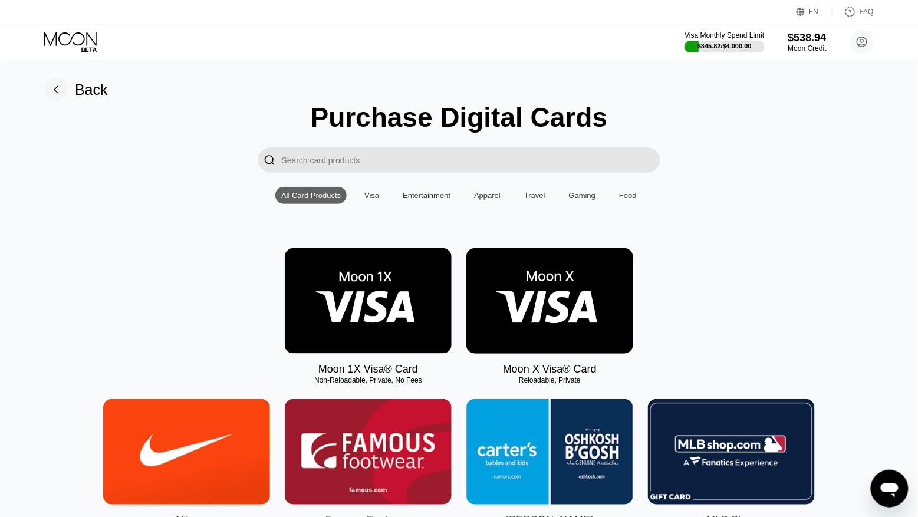
click at [344, 331] on img at bounding box center [368, 301] width 167 height 106
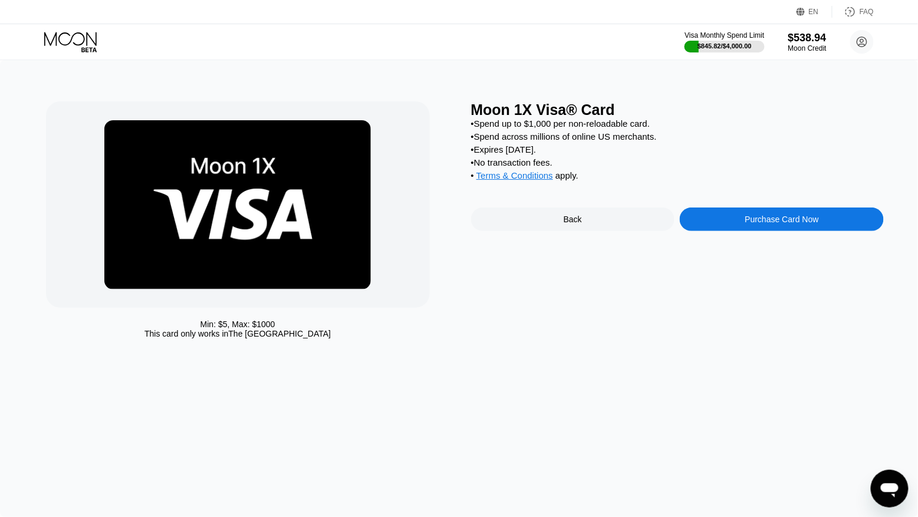
click at [709, 226] on div "Purchase Card Now" at bounding box center [782, 220] width 204 height 24
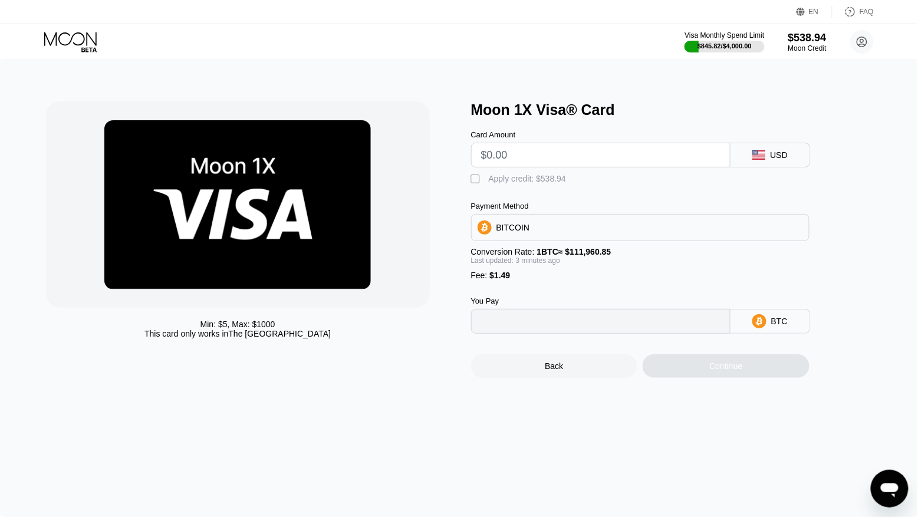
type input "0"
click at [504, 157] on input "text" at bounding box center [600, 155] width 239 height 24
type input "$8"
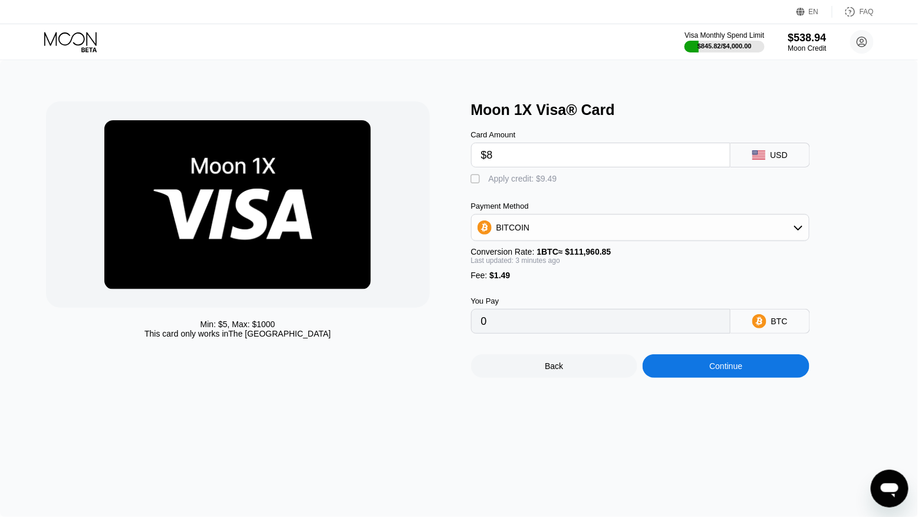
type input "0.00008482"
type input "$80"
type input "0.00072832"
type input "$80"
click at [512, 179] on div "Apply credit: $81.49" at bounding box center [525, 178] width 73 height 9
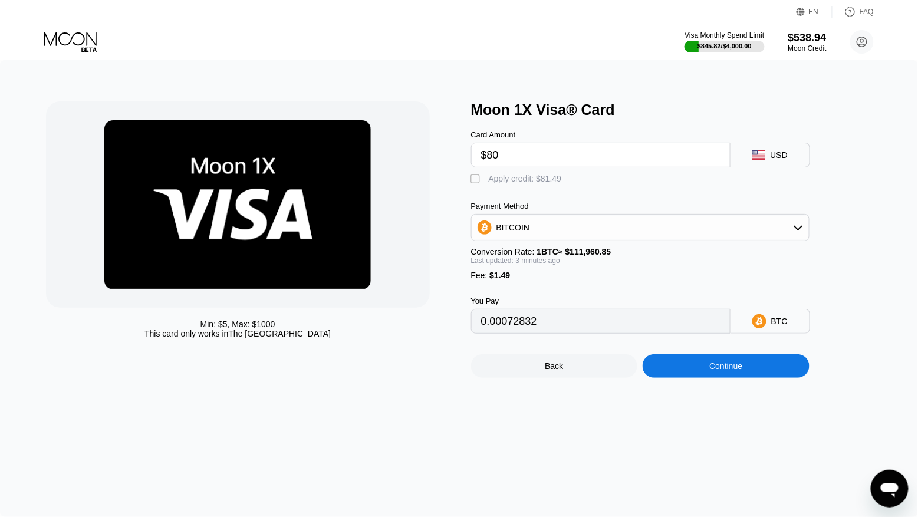
type input "0"
click at [679, 372] on div "Continue" at bounding box center [726, 366] width 167 height 24
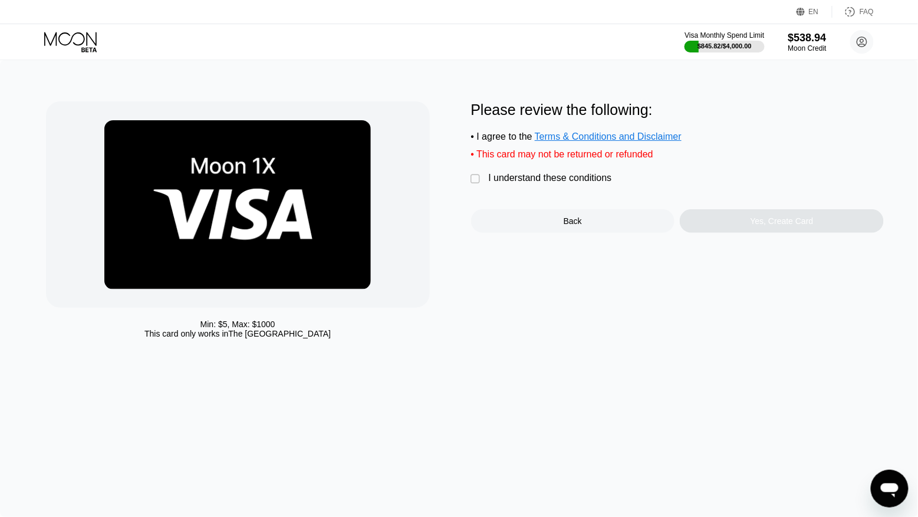
click at [517, 185] on div " I understand these conditions" at bounding box center [544, 179] width 147 height 12
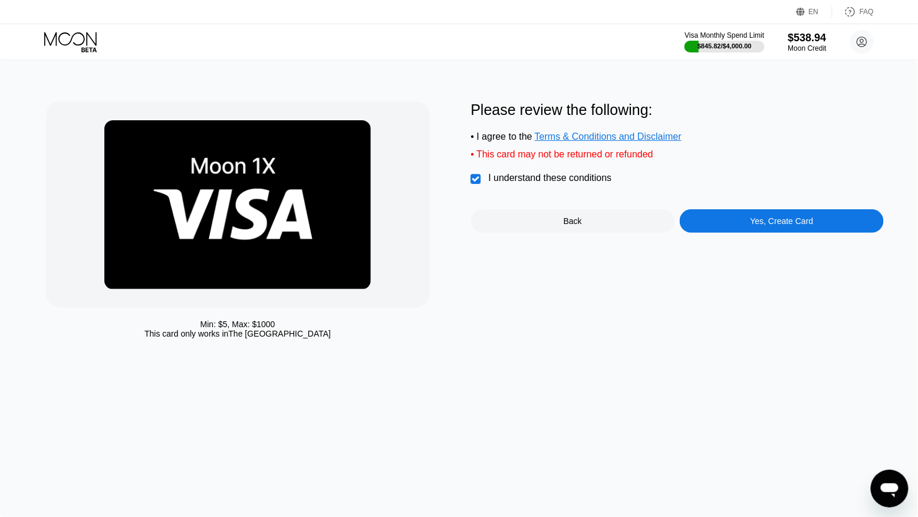
click at [792, 229] on div "Yes, Create Card" at bounding box center [782, 221] width 204 height 24
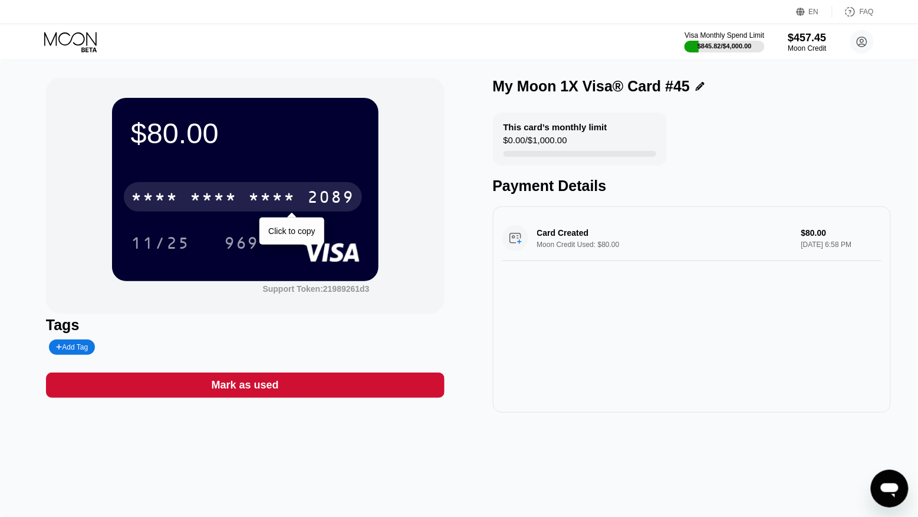
click at [334, 194] on div "2089" at bounding box center [331, 198] width 47 height 19
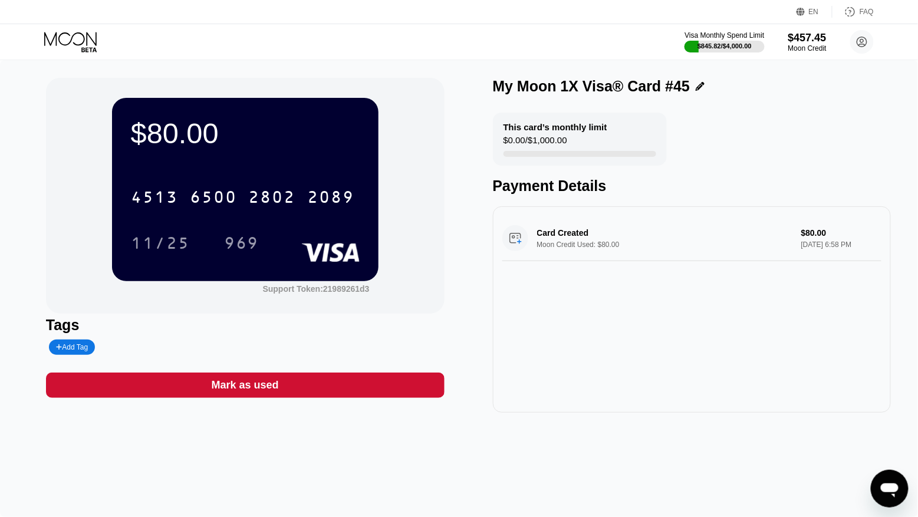
click at [77, 34] on icon at bounding box center [71, 42] width 55 height 21
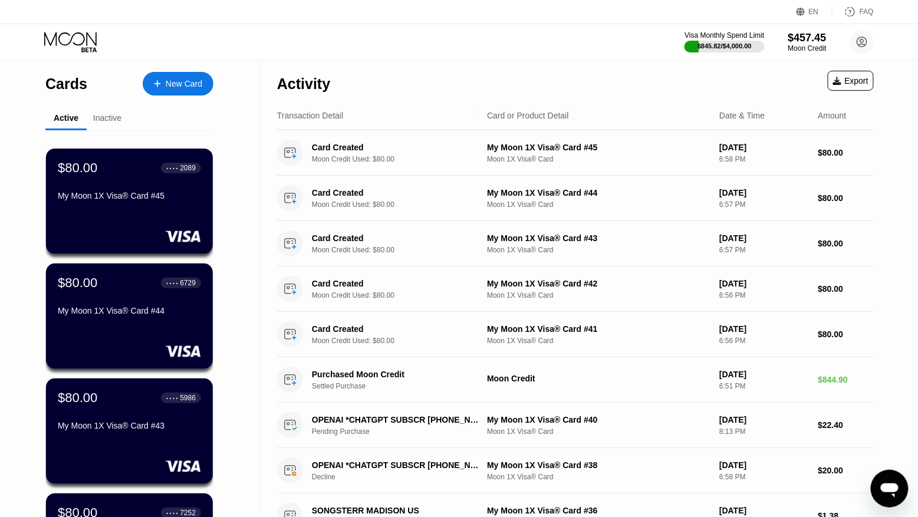
click at [191, 88] on div "New Card" at bounding box center [184, 84] width 37 height 10
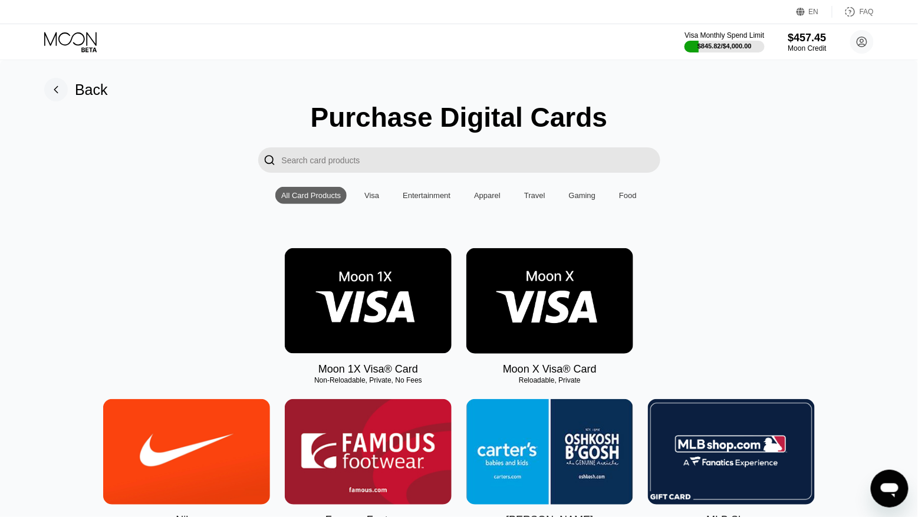
click at [382, 294] on img at bounding box center [368, 301] width 167 height 106
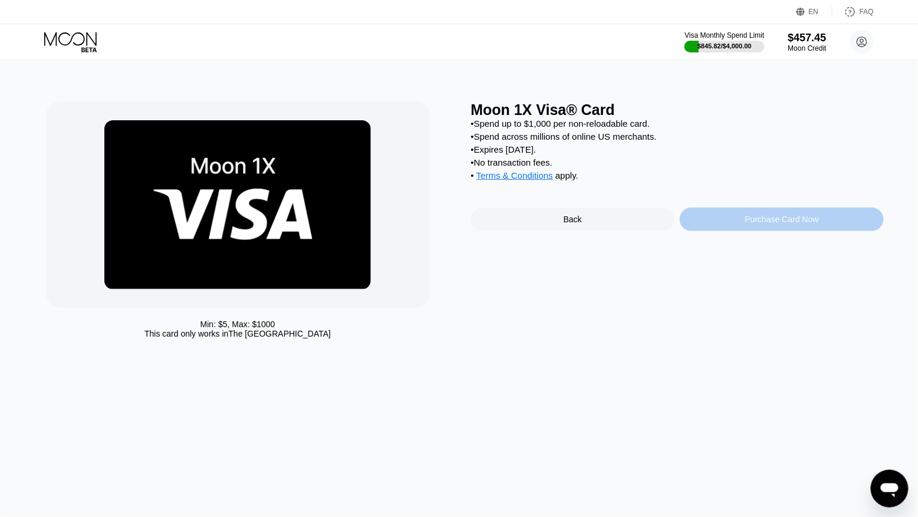
click at [741, 217] on div "Purchase Card Now" at bounding box center [782, 220] width 204 height 24
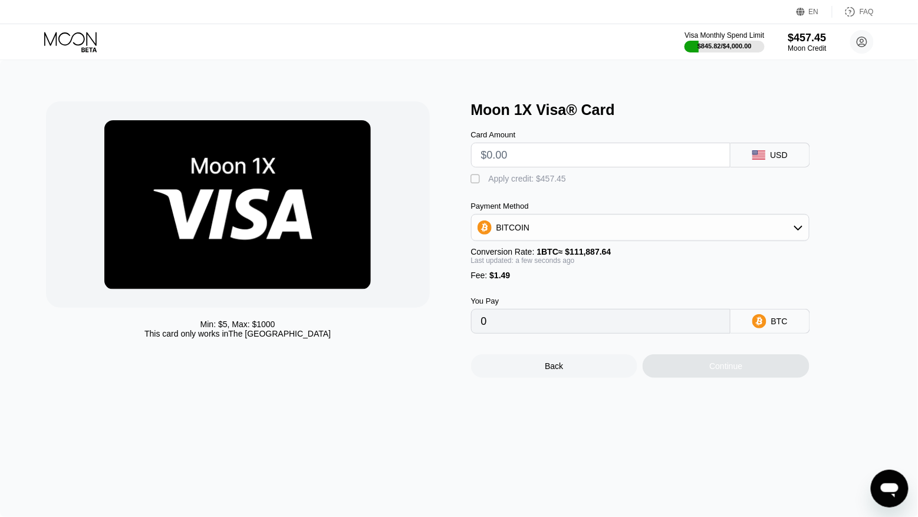
click at [532, 156] on input "text" at bounding box center [600, 155] width 239 height 24
type input "$90"
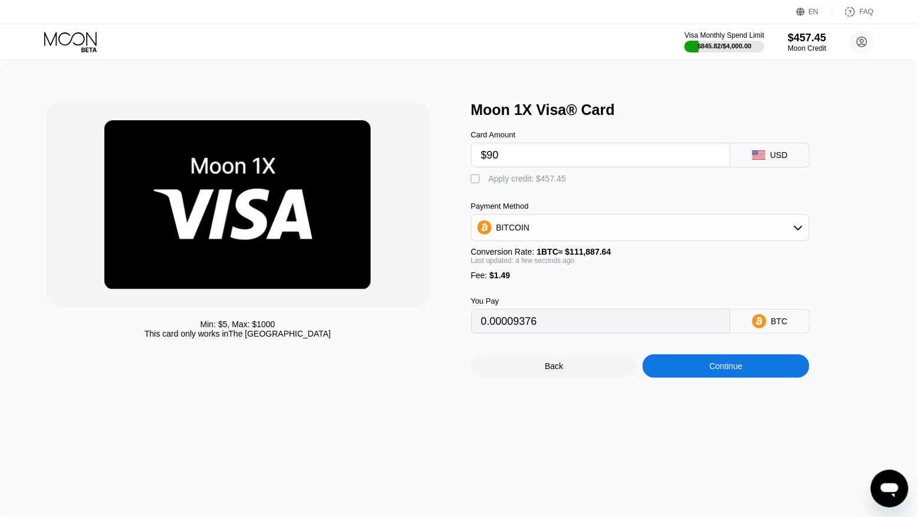
type input "0.00081770"
type input "$90"
click at [514, 175] on div "Apply credit: $91.49" at bounding box center [525, 178] width 73 height 9
type input "0"
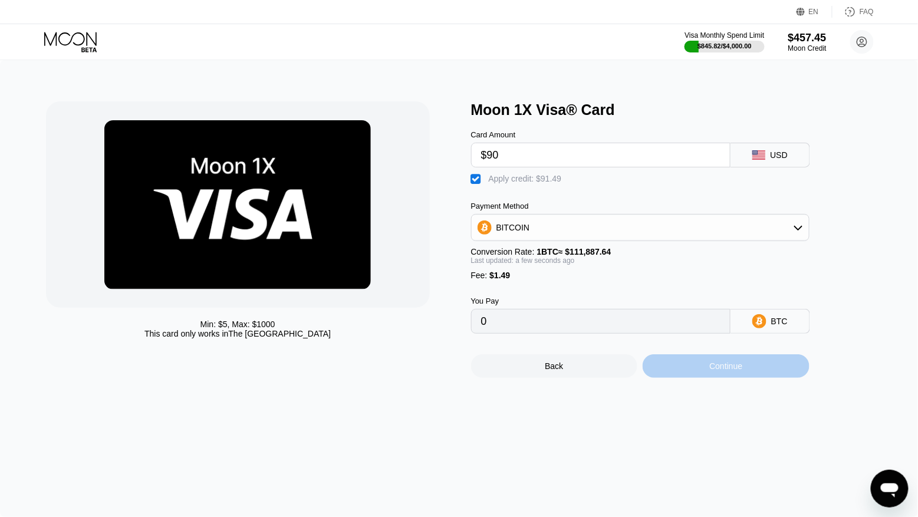
click at [675, 364] on div "Continue" at bounding box center [726, 366] width 167 height 24
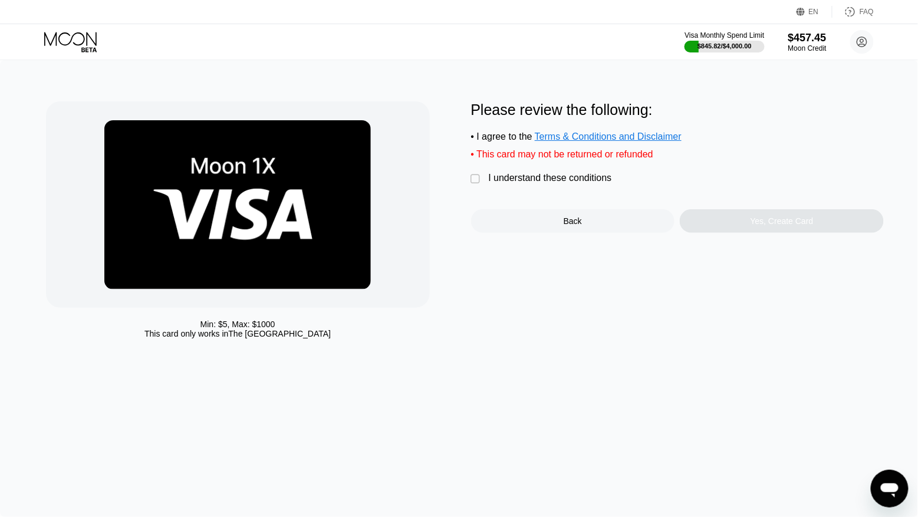
click at [558, 185] on div " I understand these conditions" at bounding box center [544, 179] width 147 height 12
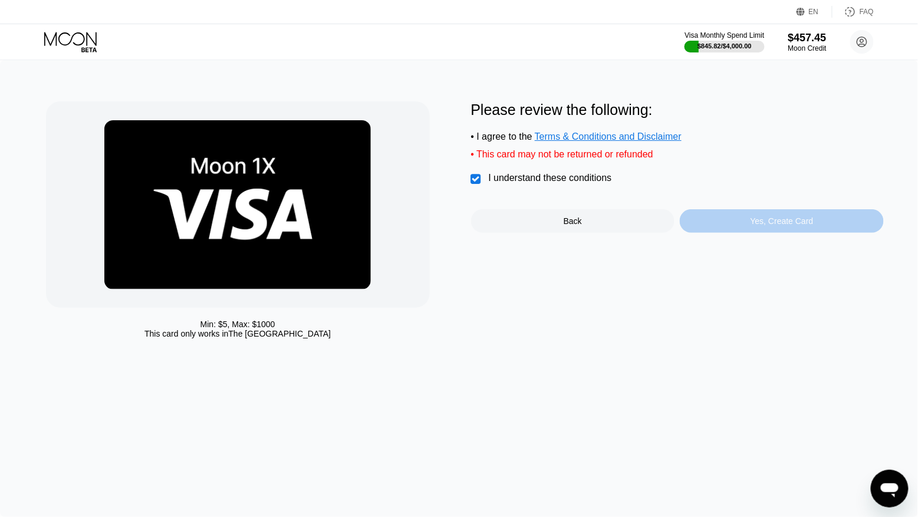
click at [751, 232] on div "Yes, Create Card" at bounding box center [782, 221] width 204 height 24
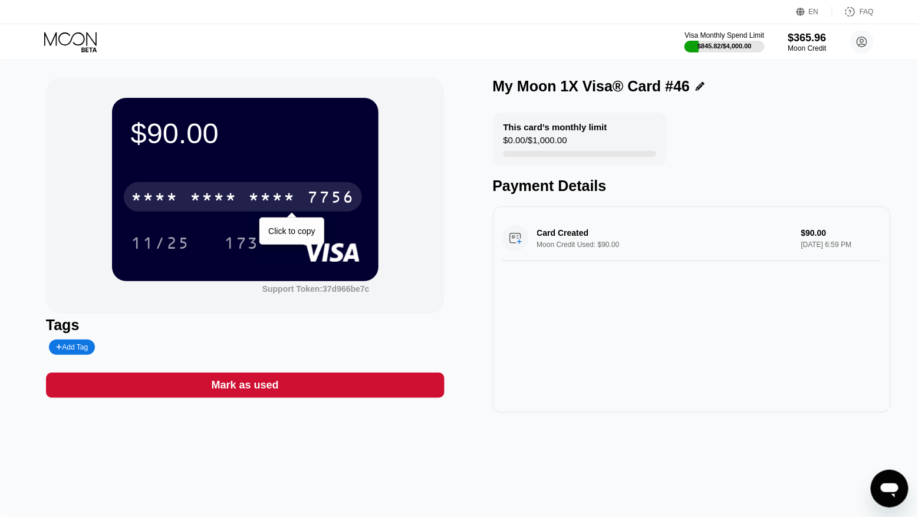
click at [317, 198] on div "7756" at bounding box center [331, 198] width 47 height 19
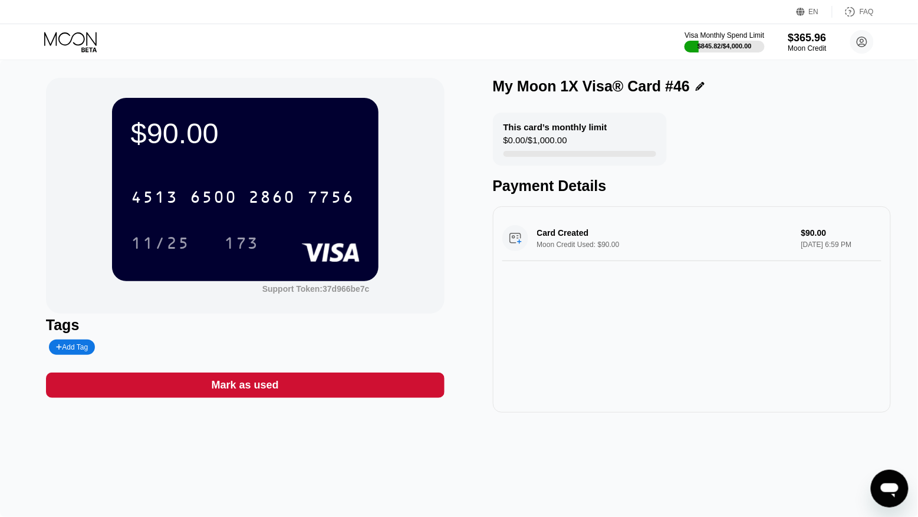
click at [83, 40] on icon at bounding box center [71, 42] width 55 height 21
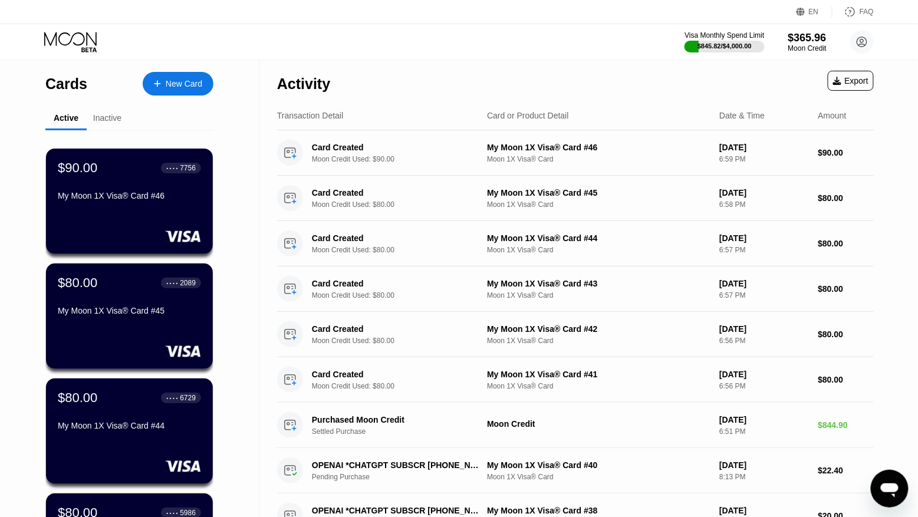
click at [193, 79] on div "New Card" at bounding box center [184, 84] width 37 height 10
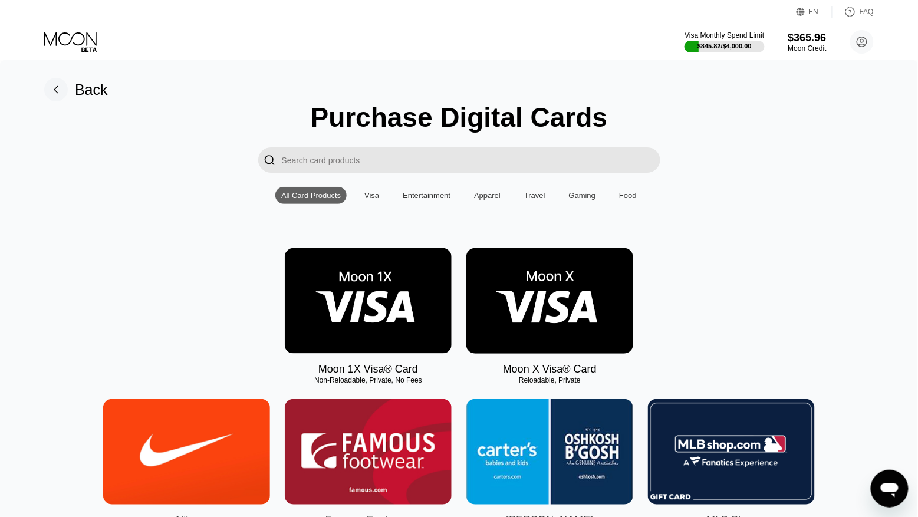
click at [311, 292] on img at bounding box center [368, 301] width 167 height 106
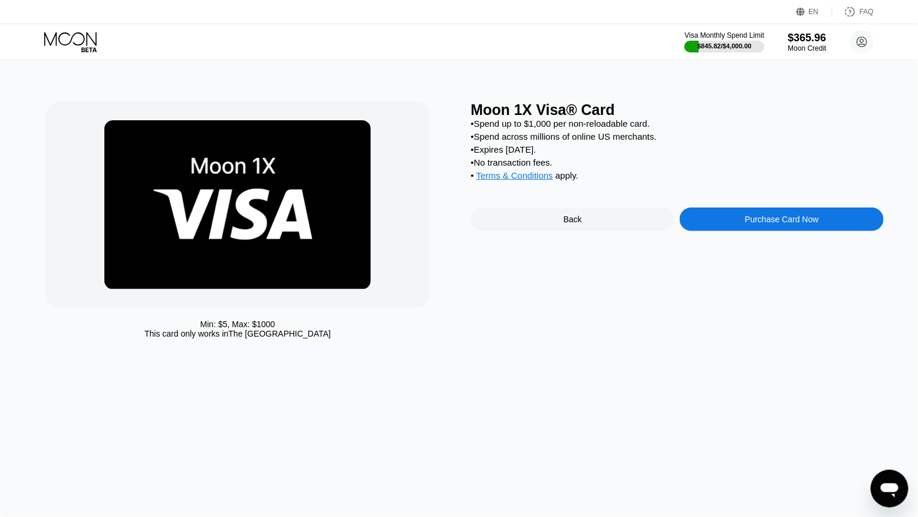
click at [749, 221] on div "Purchase Card Now" at bounding box center [782, 219] width 74 height 9
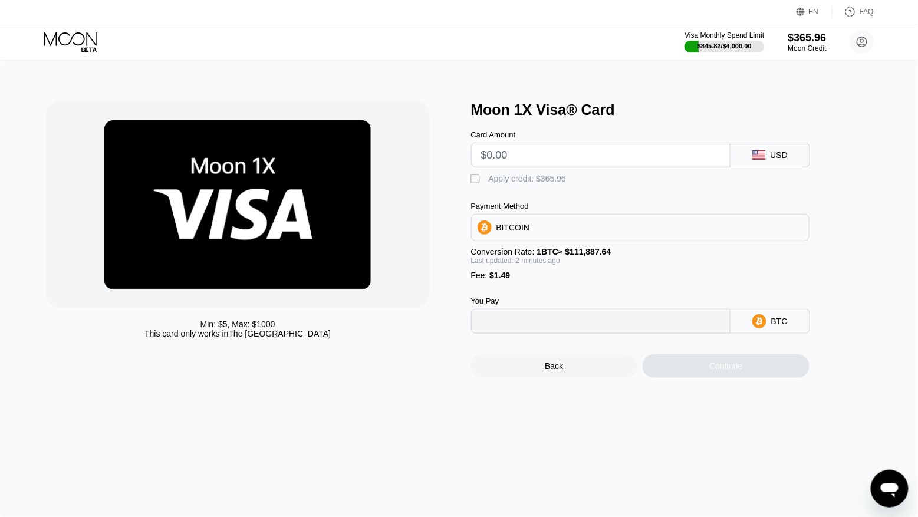
type input "0"
click at [582, 156] on input "text" at bounding box center [600, 155] width 239 height 24
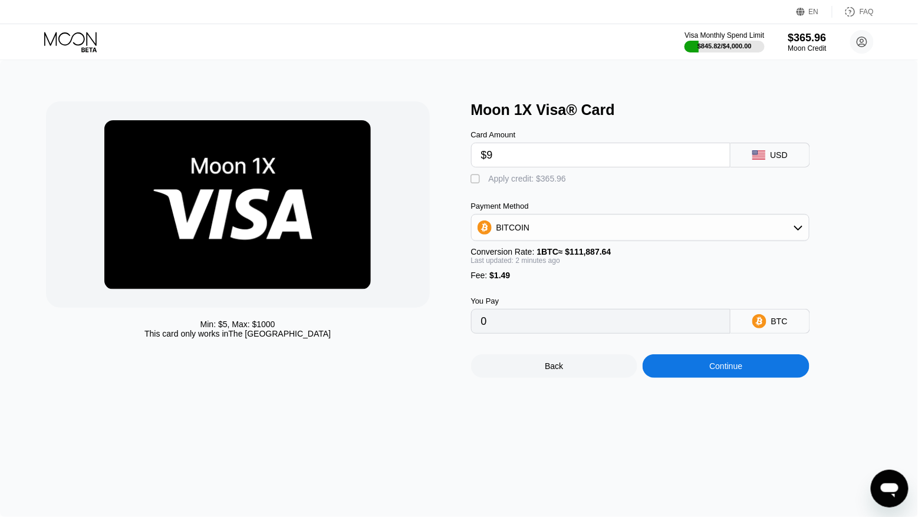
type input "$90"
type input "0.00081770"
type input "$90"
click at [537, 184] on div " Apply credit: $91.49" at bounding box center [519, 179] width 97 height 12
type input "0"
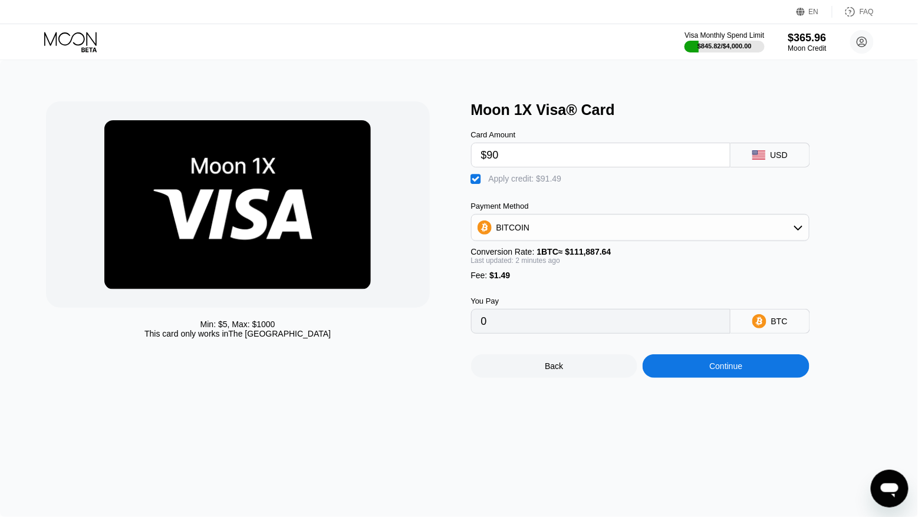
click at [659, 377] on div "Continue" at bounding box center [726, 366] width 167 height 24
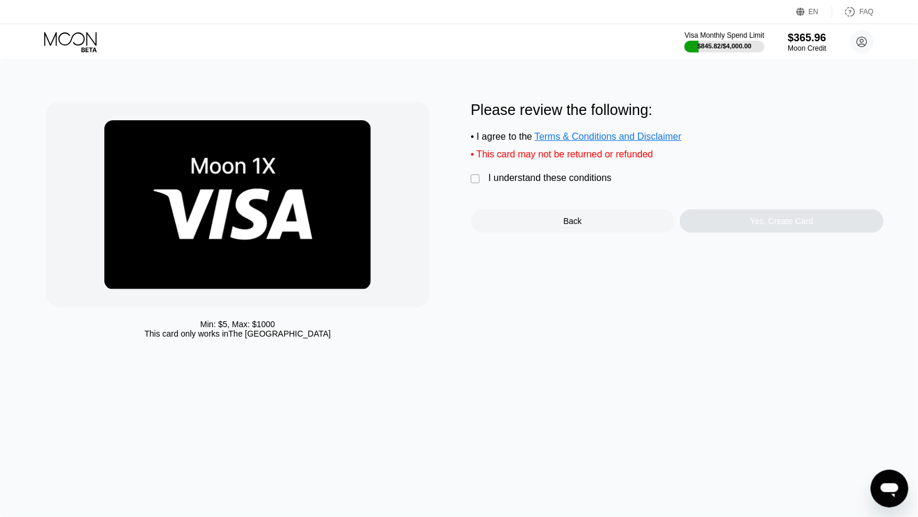
click at [530, 177] on div "I understand these conditions" at bounding box center [550, 178] width 123 height 11
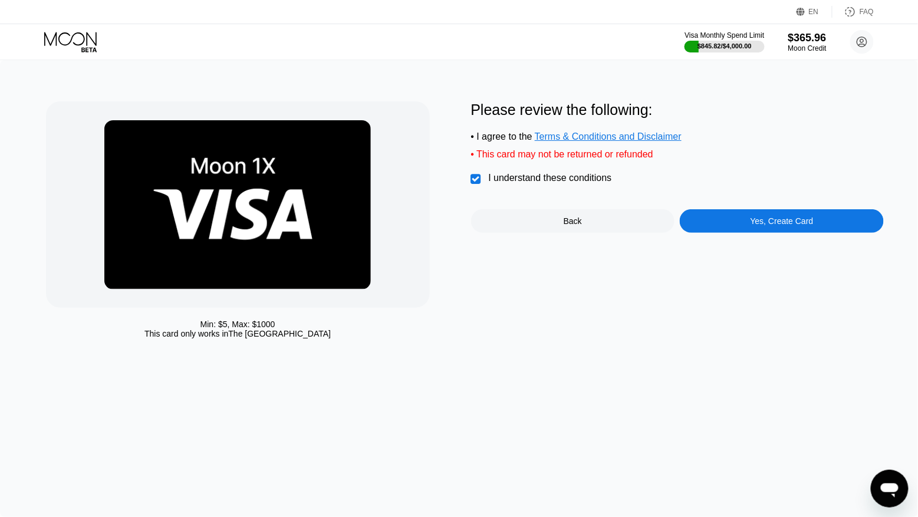
click at [745, 226] on div "Yes, Create Card" at bounding box center [782, 221] width 204 height 24
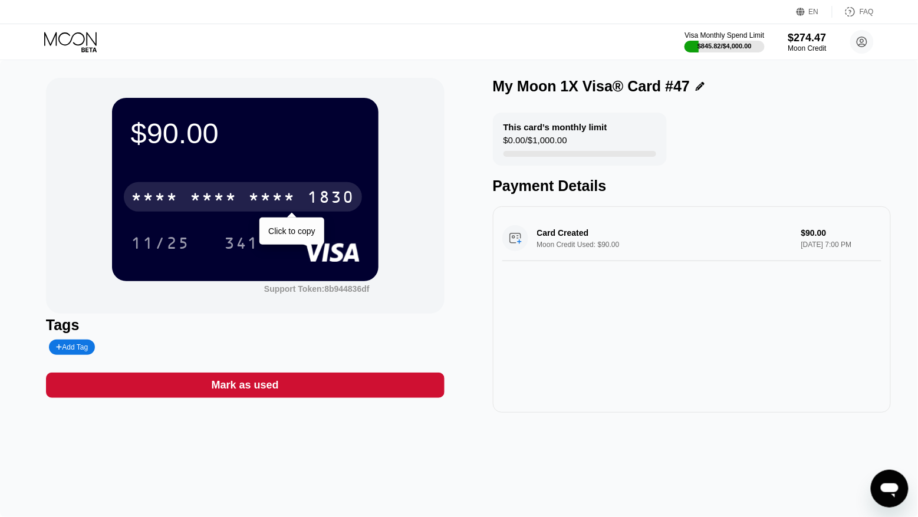
click at [315, 197] on div "1830" at bounding box center [331, 198] width 47 height 19
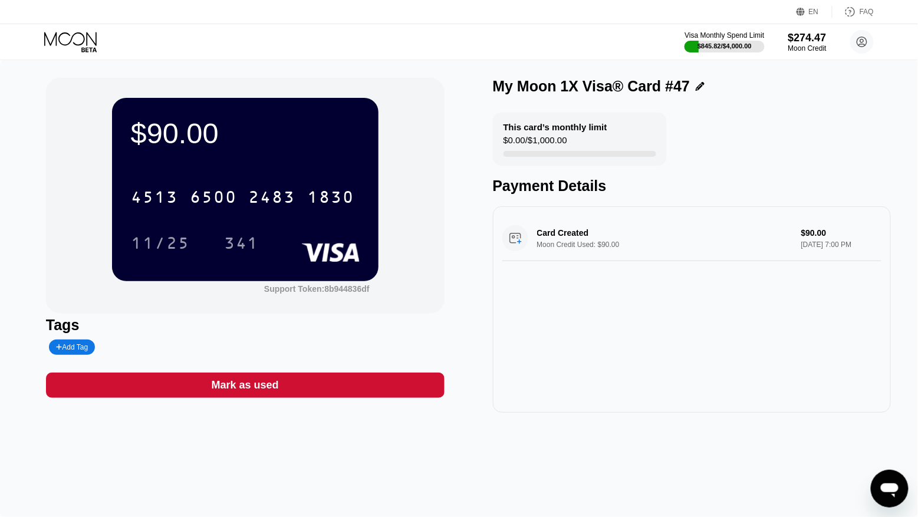
click at [83, 45] on icon at bounding box center [71, 42] width 55 height 21
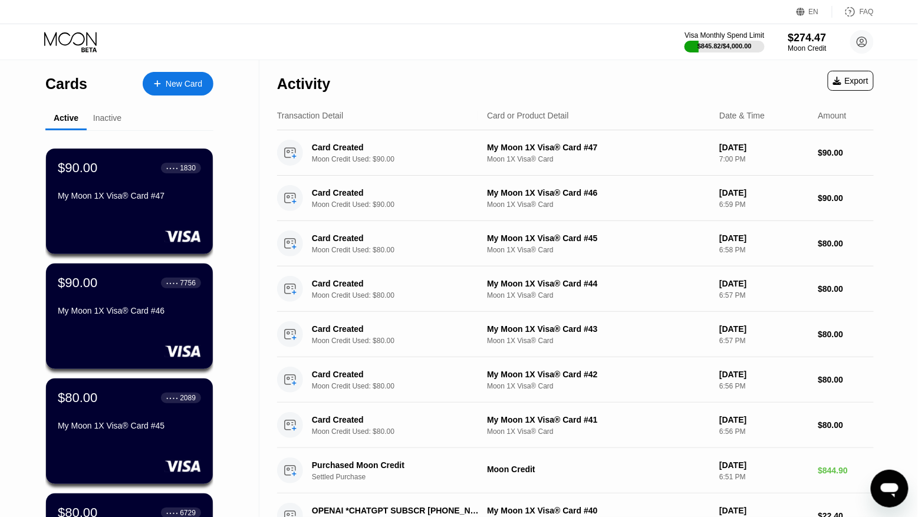
click at [185, 80] on div "New Card" at bounding box center [184, 84] width 37 height 10
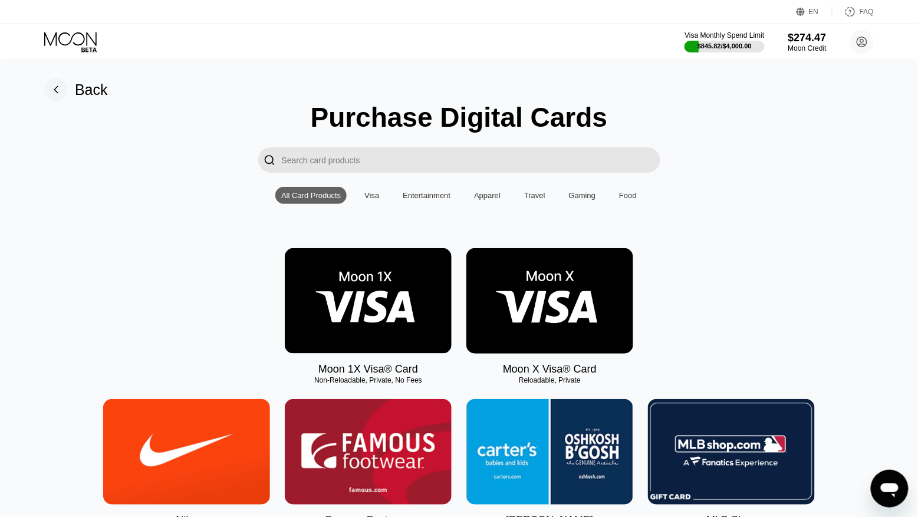
click at [354, 289] on img at bounding box center [368, 301] width 167 height 106
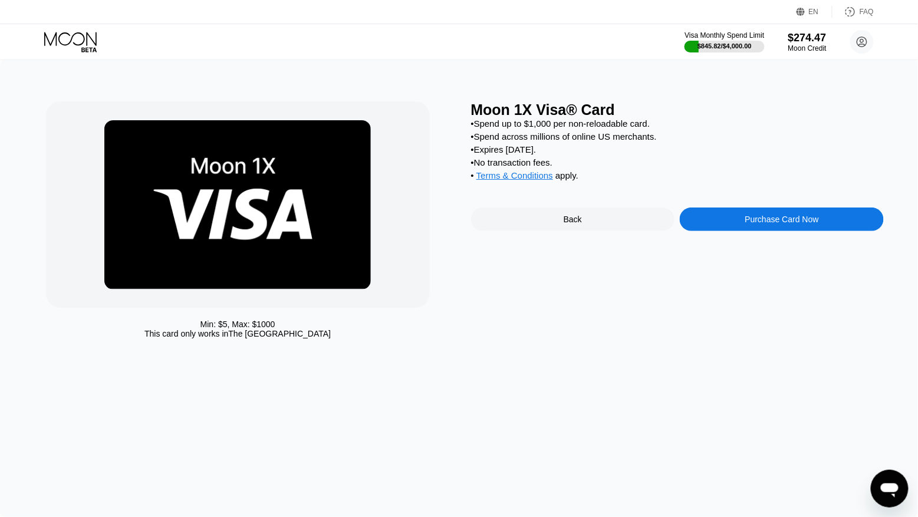
click at [819, 222] on div "Purchase Card Now" at bounding box center [782, 219] width 74 height 9
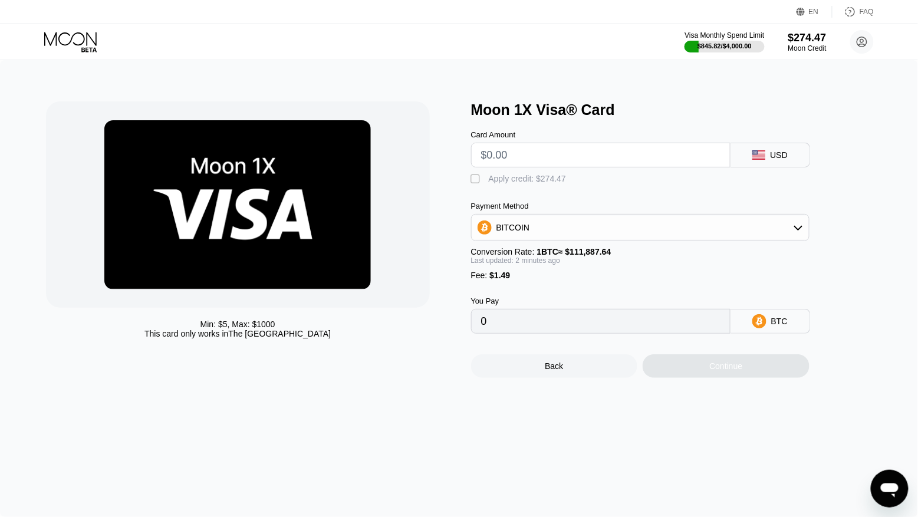
click at [631, 160] on input "text" at bounding box center [600, 155] width 239 height 24
type input "$90"
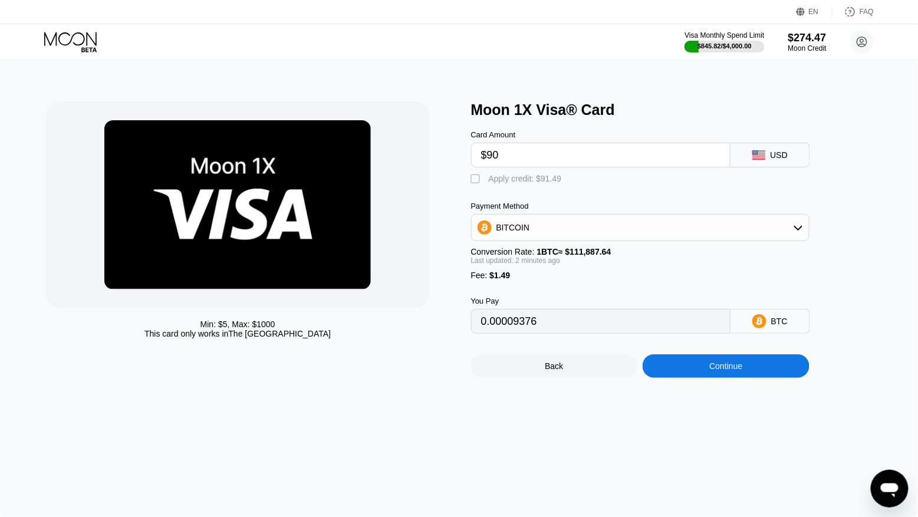
type input "0.00081770"
type input "$90"
click at [545, 176] on div "Apply credit: $91.49" at bounding box center [525, 178] width 73 height 9
type input "0"
click at [709, 369] on div "Continue" at bounding box center [725, 365] width 33 height 9
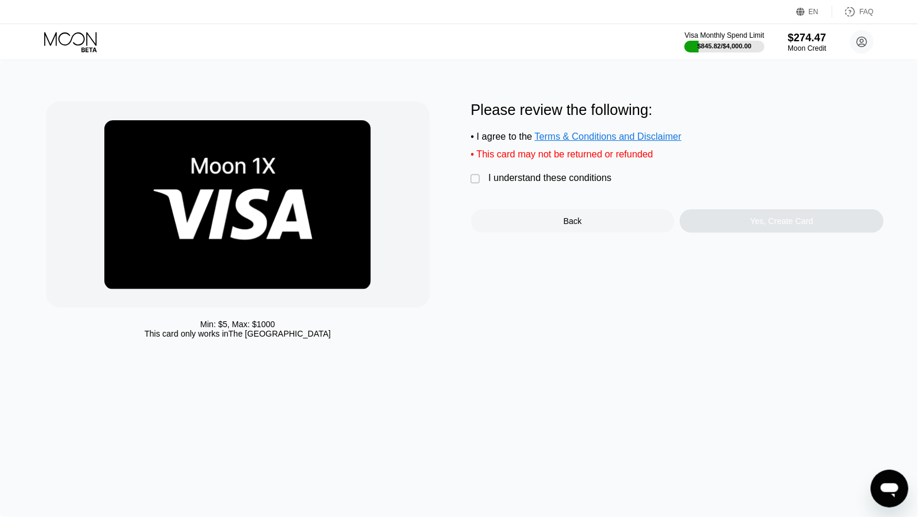
click at [580, 179] on div "I understand these conditions" at bounding box center [550, 178] width 123 height 11
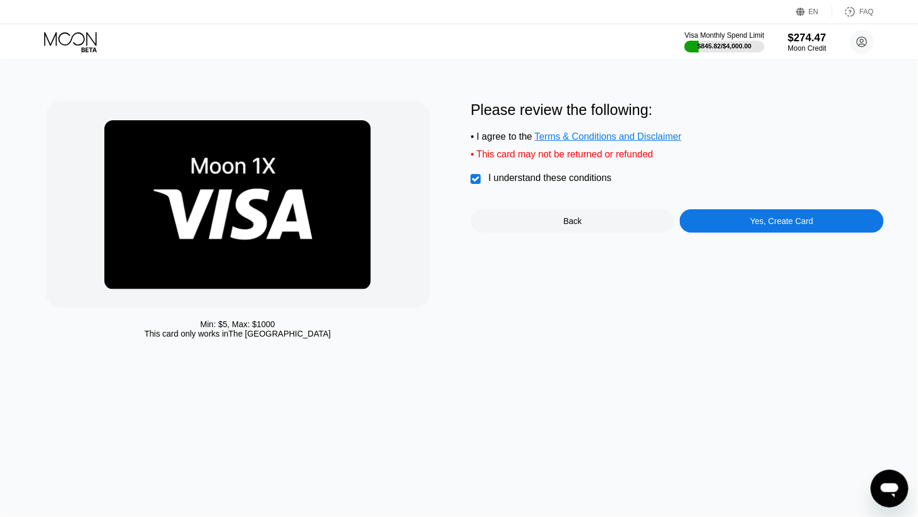
click at [712, 225] on div "Yes, Create Card" at bounding box center [782, 221] width 204 height 24
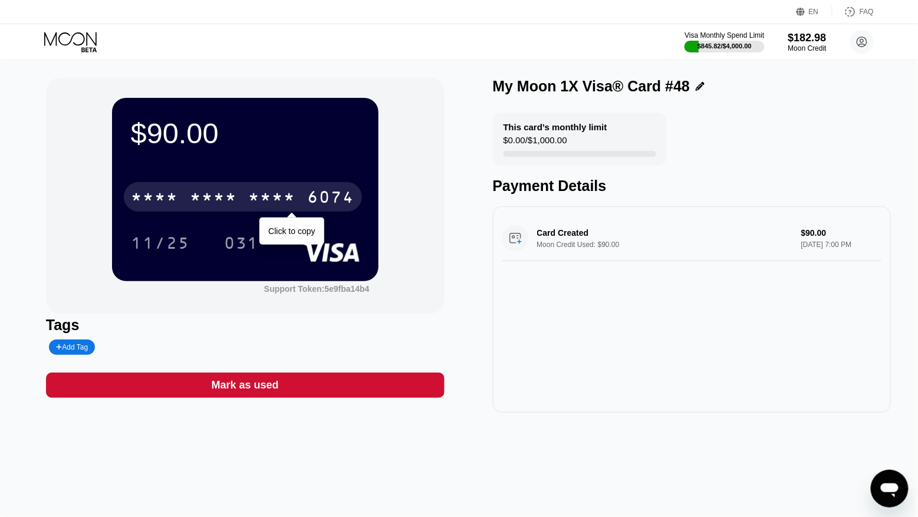
click at [295, 196] on div "* * * *" at bounding box center [272, 198] width 47 height 19
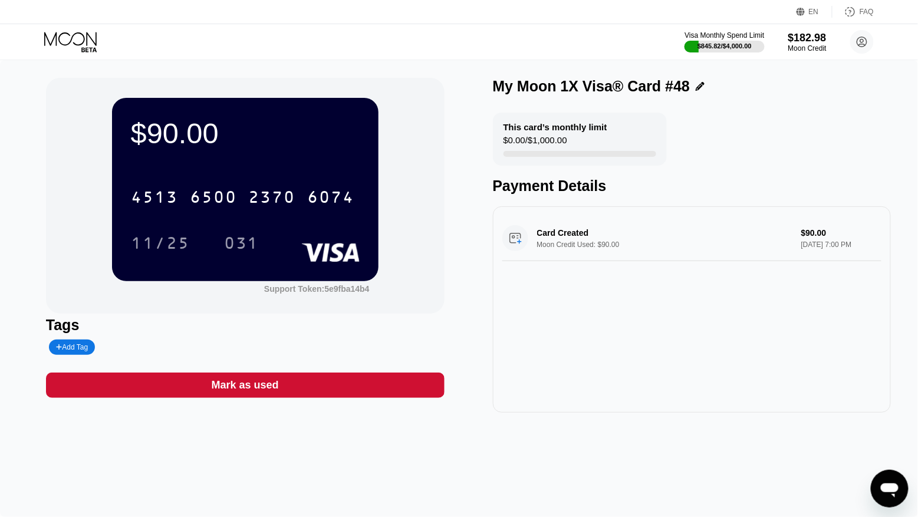
click at [80, 48] on icon at bounding box center [71, 42] width 55 height 21
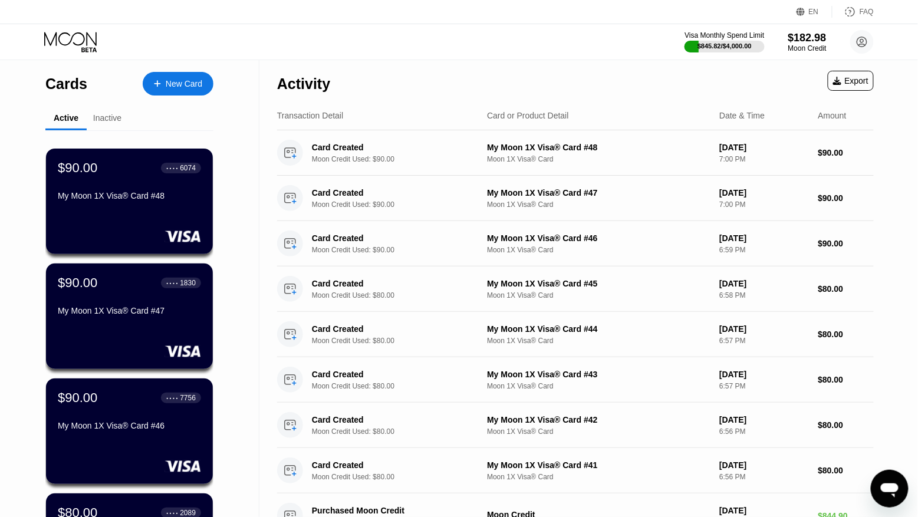
click at [193, 90] on div "New Card" at bounding box center [178, 84] width 71 height 24
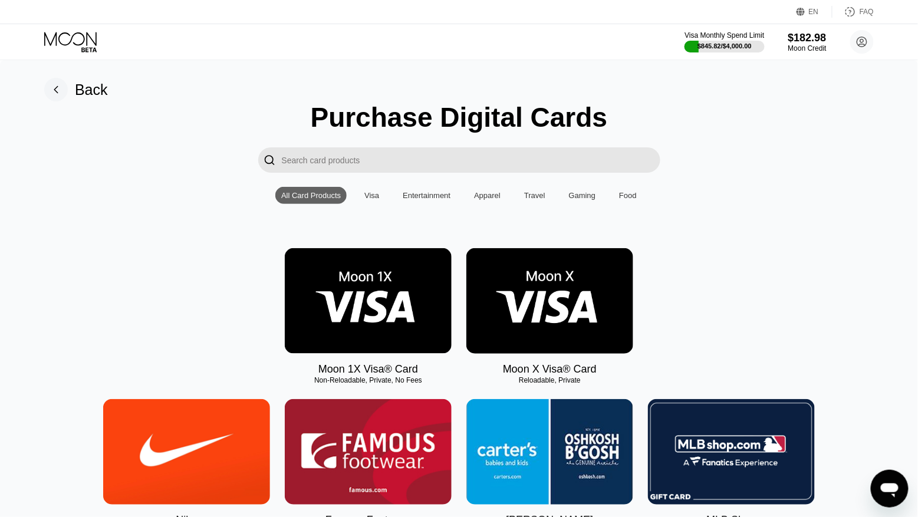
click at [368, 277] on img at bounding box center [368, 301] width 167 height 106
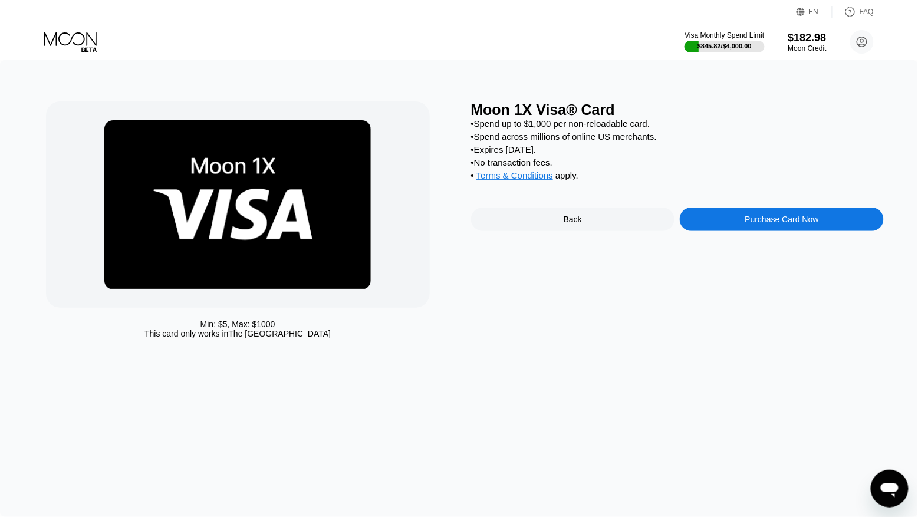
click at [719, 225] on div "Purchase Card Now" at bounding box center [782, 220] width 204 height 24
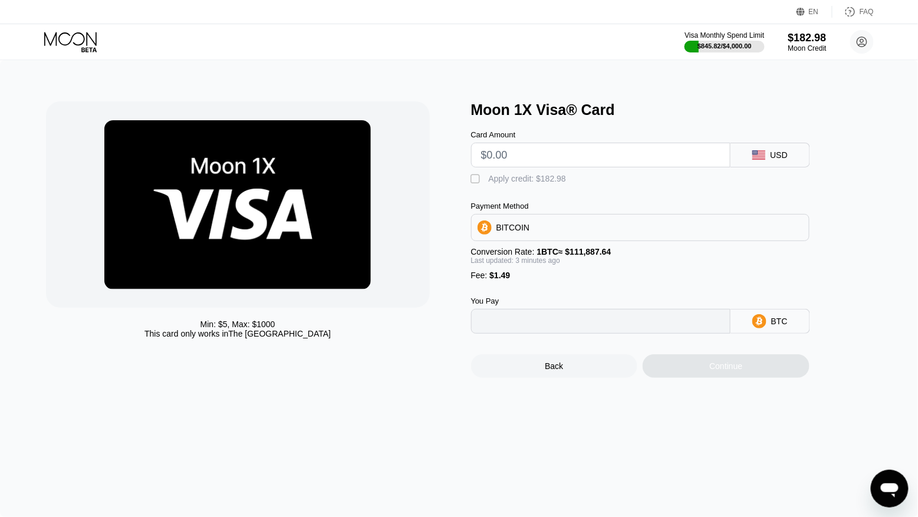
type input "0"
click at [567, 155] on input "text" at bounding box center [600, 155] width 239 height 24
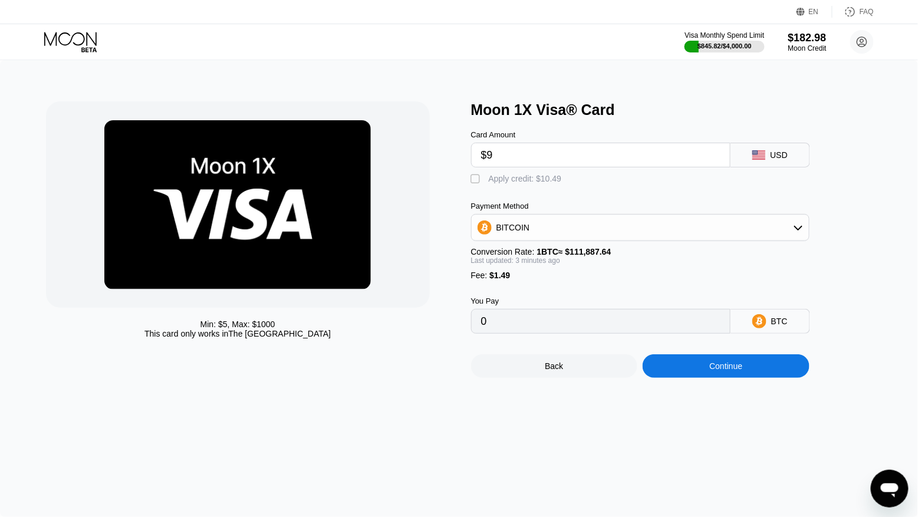
type input "$90"
type input "0.00081743"
type input "$90"
click at [527, 182] on div "Apply credit: $91.49" at bounding box center [525, 178] width 73 height 9
type input "0"
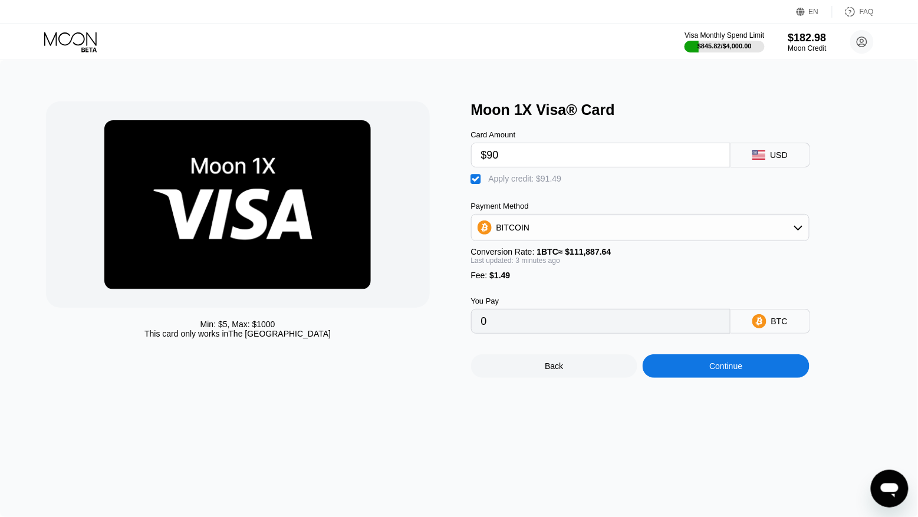
click at [702, 370] on div "Continue" at bounding box center [726, 366] width 167 height 24
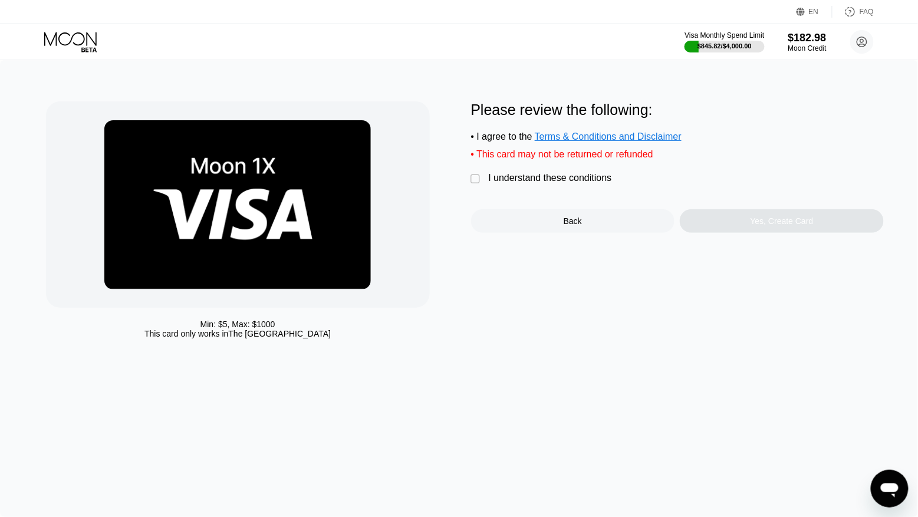
click at [567, 179] on div "I understand these conditions" at bounding box center [550, 178] width 123 height 11
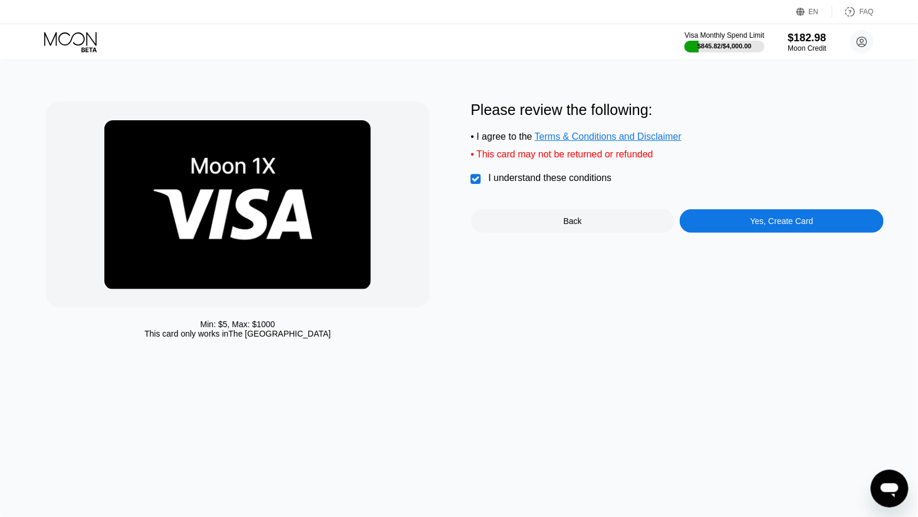
click at [714, 223] on div "Yes, Create Card" at bounding box center [782, 221] width 204 height 24
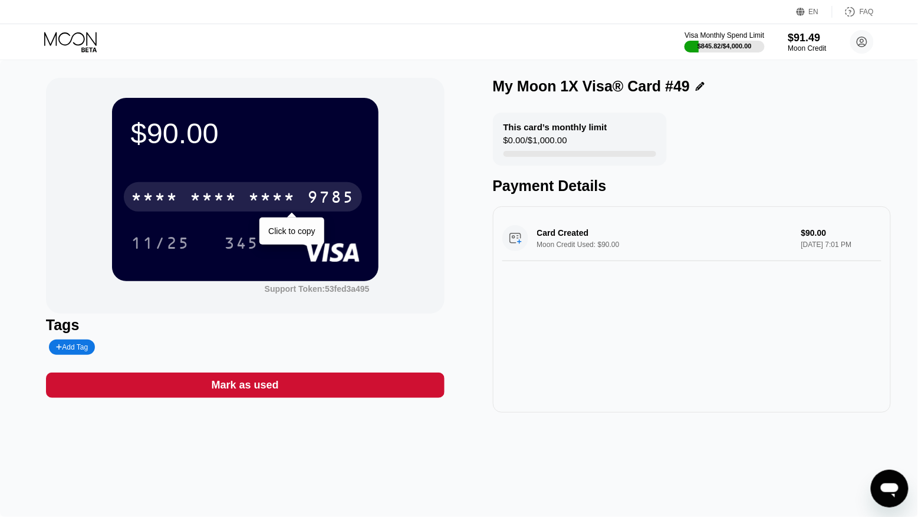
click at [336, 208] on div "9785" at bounding box center [331, 198] width 47 height 19
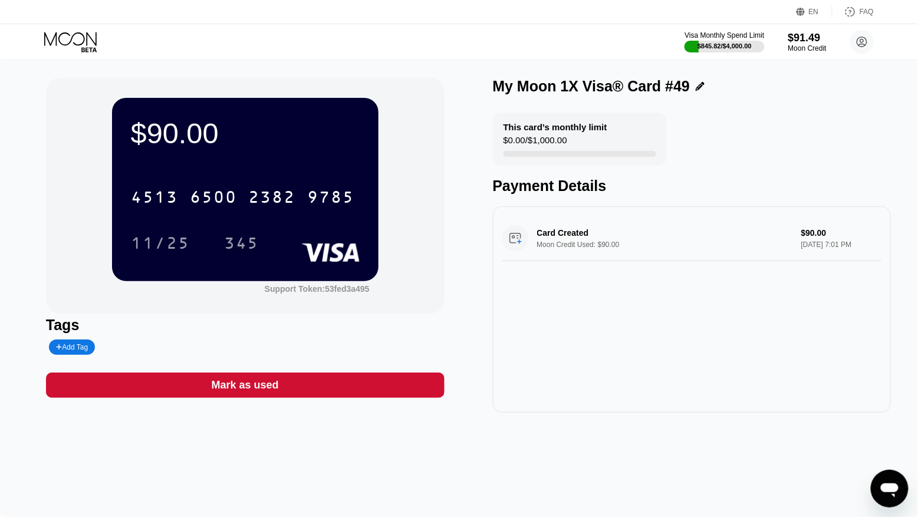
click at [70, 50] on icon at bounding box center [71, 42] width 55 height 21
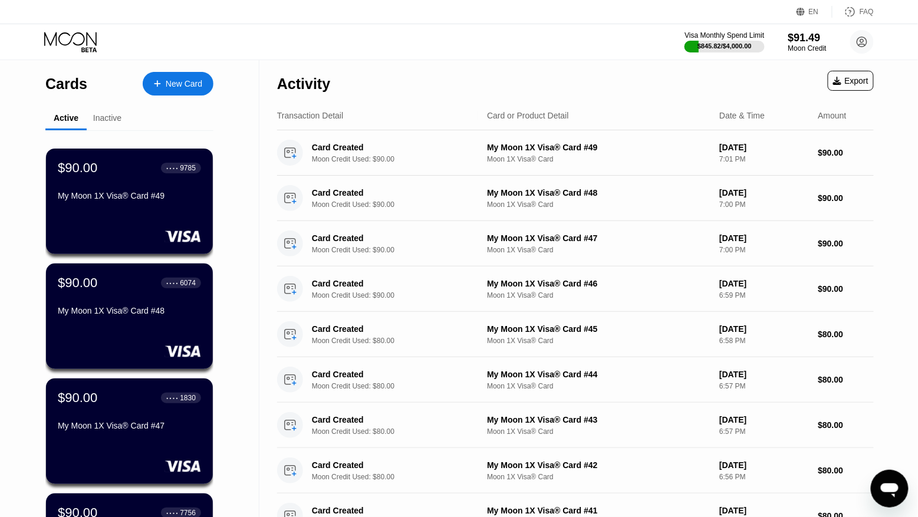
click at [190, 92] on div "New Card" at bounding box center [178, 84] width 71 height 24
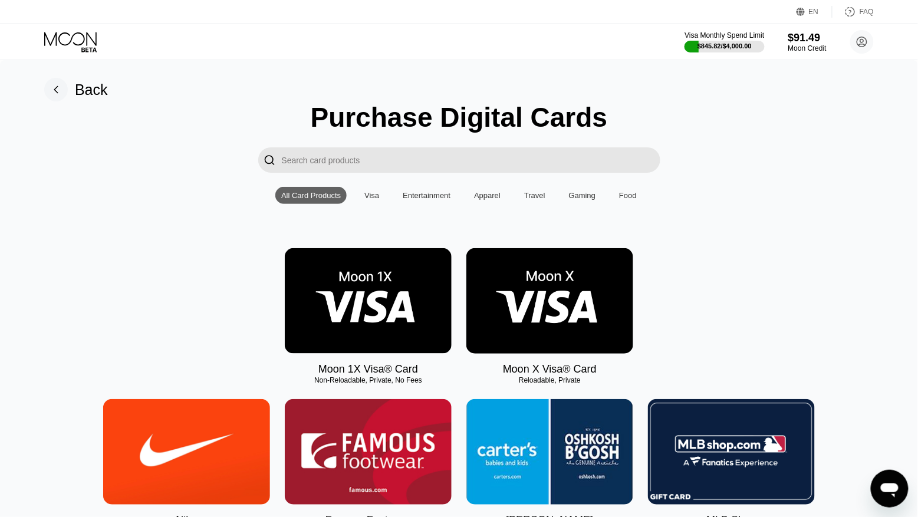
click at [359, 311] on img at bounding box center [368, 301] width 167 height 106
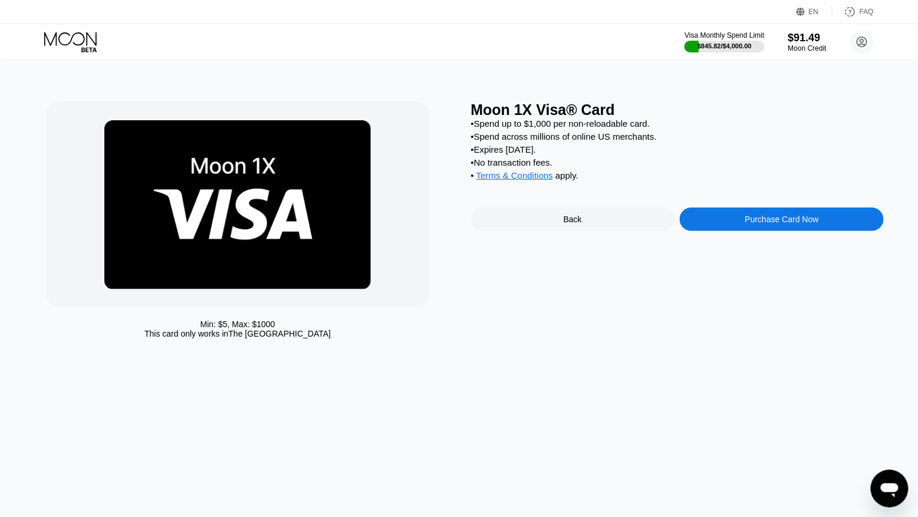
click at [710, 215] on div "Purchase Card Now" at bounding box center [782, 220] width 204 height 24
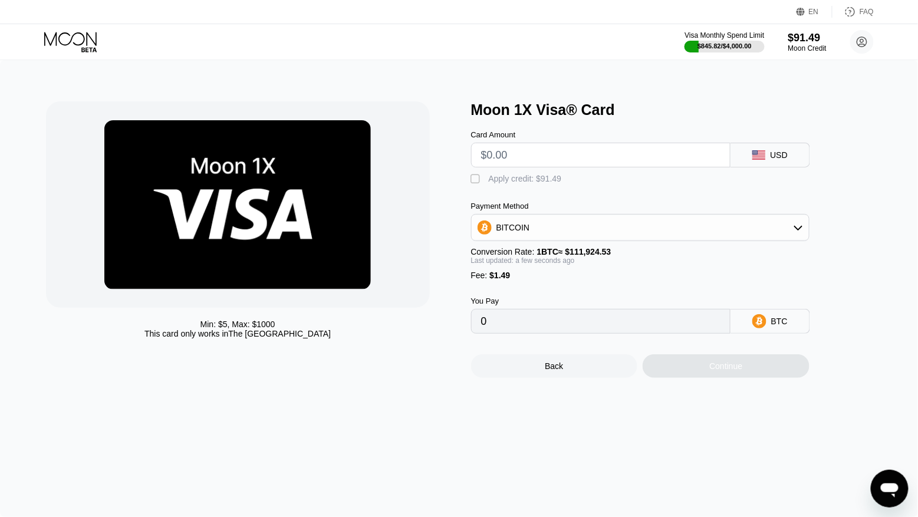
click at [541, 162] on input "text" at bounding box center [600, 155] width 239 height 24
type input "$90"
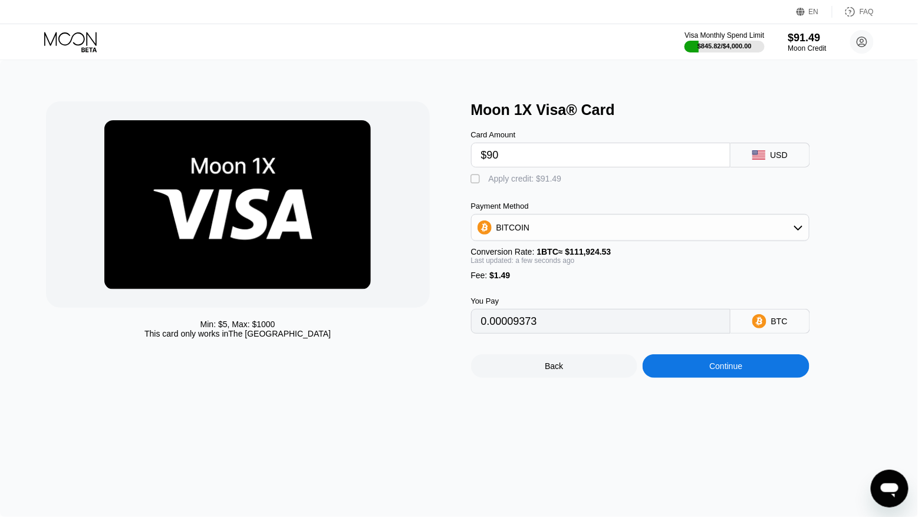
type input "0.00081743"
type input "$90"
click at [525, 179] on div "Apply credit: $91.49" at bounding box center [525, 178] width 73 height 9
type input "0"
click at [689, 360] on div "Continue" at bounding box center [726, 366] width 167 height 24
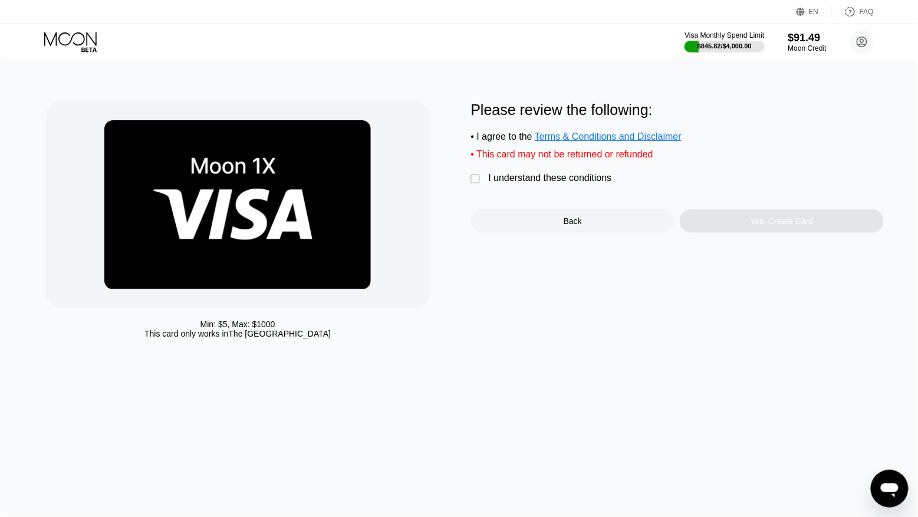
click at [568, 183] on div "I understand these conditions" at bounding box center [550, 178] width 123 height 11
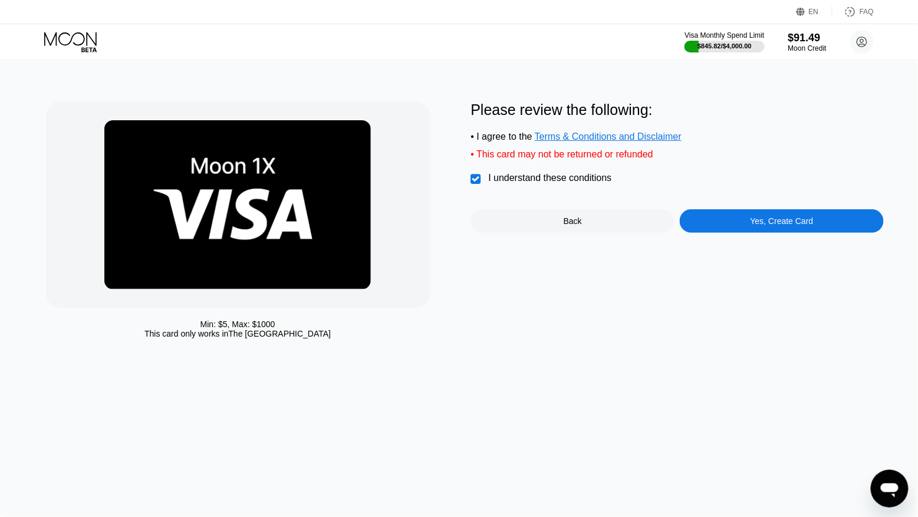
click at [719, 222] on div "Yes, Create Card" at bounding box center [782, 221] width 204 height 24
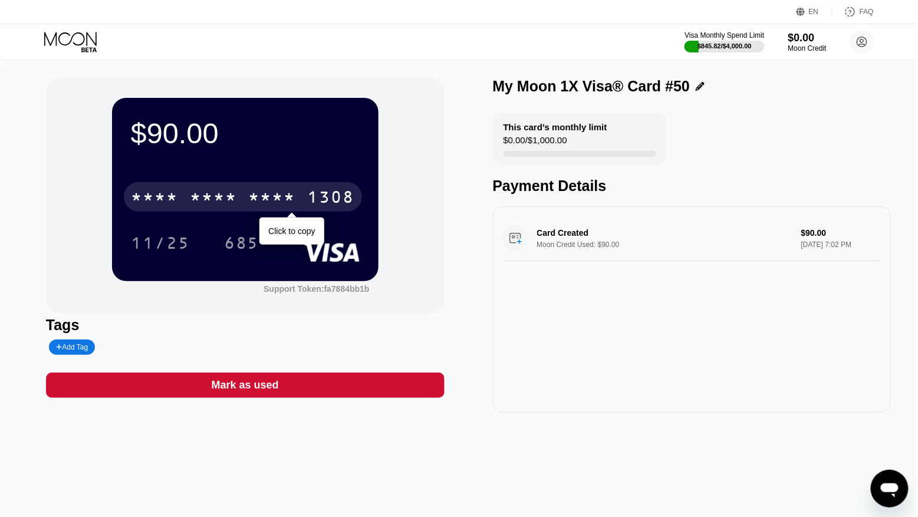
click at [313, 199] on div "1308" at bounding box center [331, 198] width 47 height 19
